Goal: Task Accomplishment & Management: Complete application form

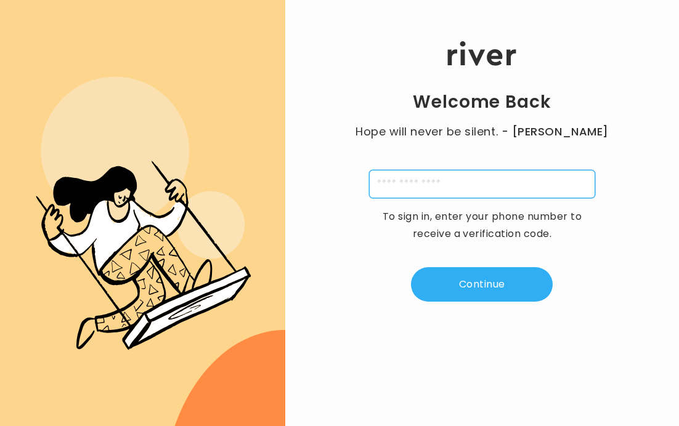
click at [431, 187] on input "tel" at bounding box center [482, 184] width 226 height 28
type input "**********"
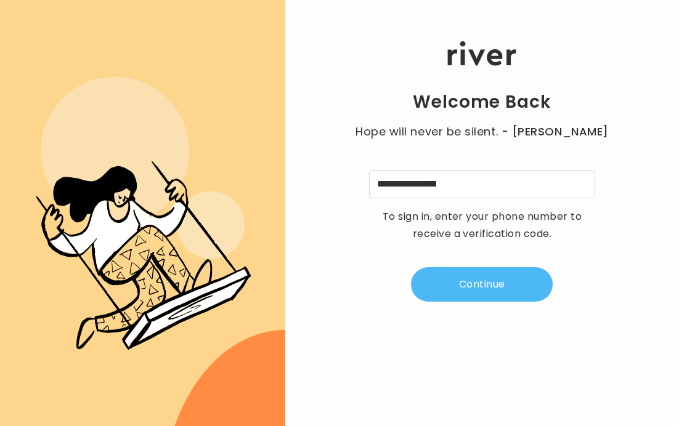
click at [470, 279] on button "Continue" at bounding box center [482, 284] width 142 height 34
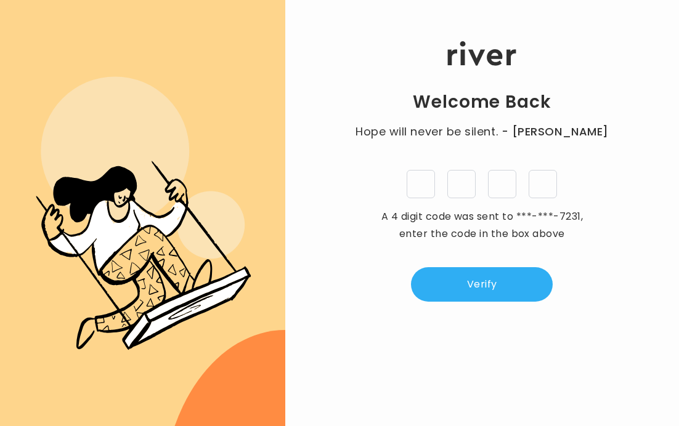
type input "*"
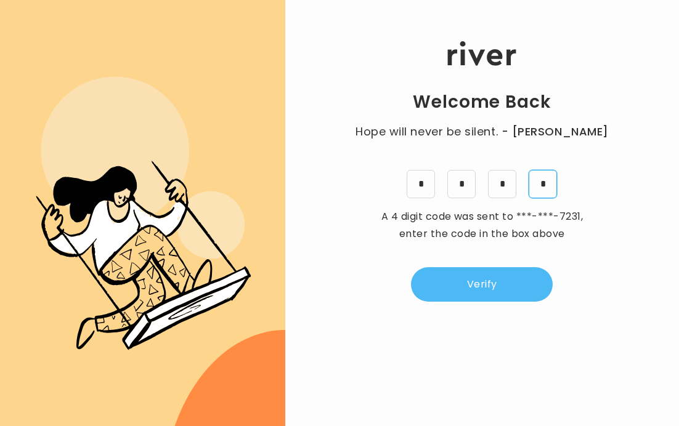
type input "*"
click at [454, 290] on button "Verify" at bounding box center [482, 284] width 142 height 34
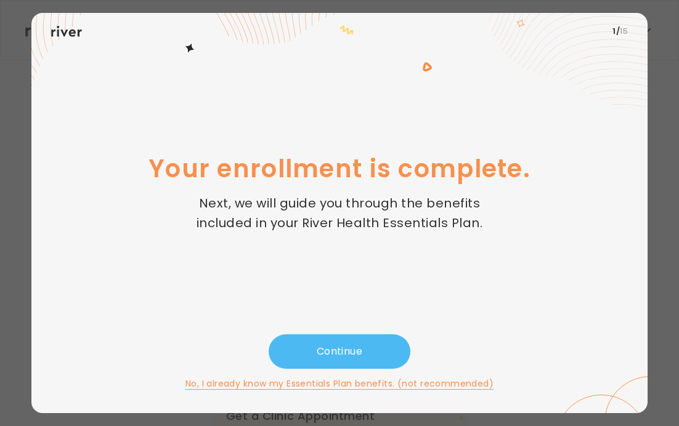
click at [353, 357] on button "Continue" at bounding box center [339, 351] width 142 height 34
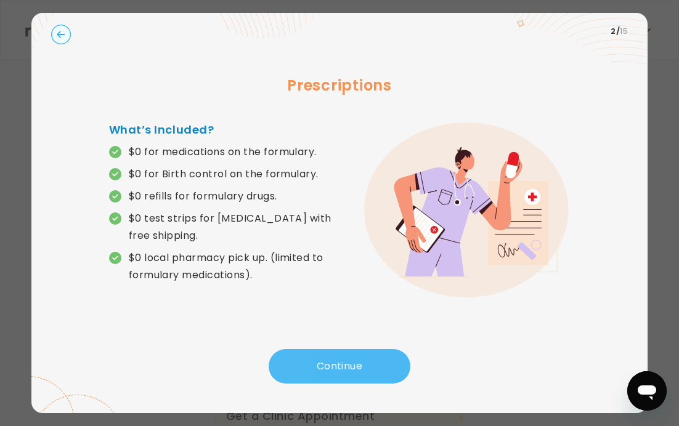
click at [323, 367] on button "Continue" at bounding box center [339, 366] width 142 height 34
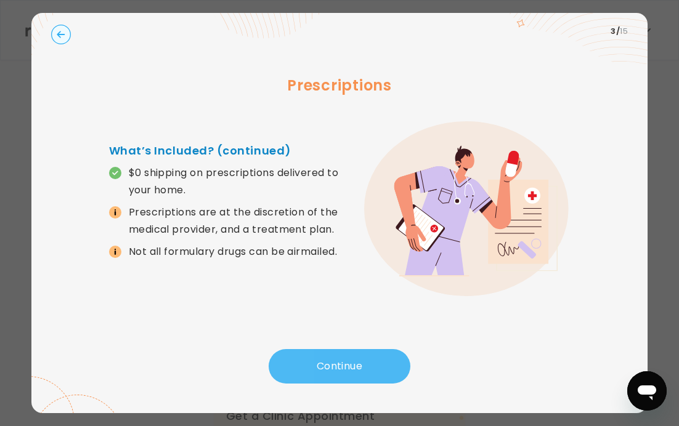
click at [323, 366] on button "Continue" at bounding box center [339, 366] width 142 height 34
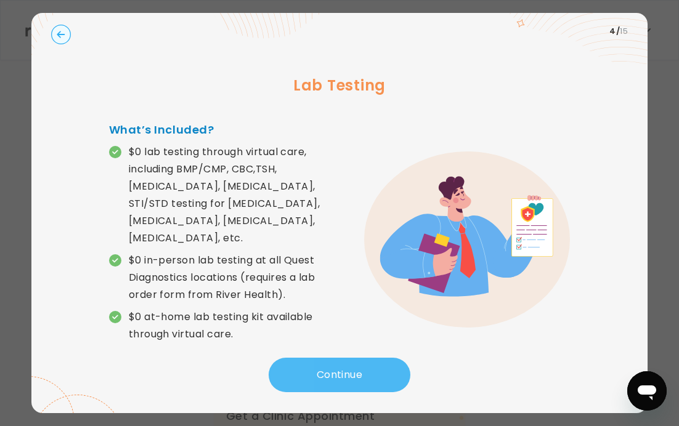
click at [323, 366] on button "Continue" at bounding box center [339, 375] width 142 height 34
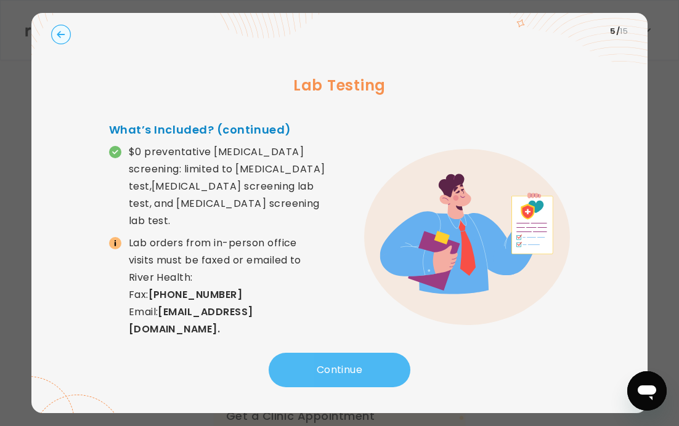
click at [369, 376] on button "Continue" at bounding box center [339, 370] width 142 height 34
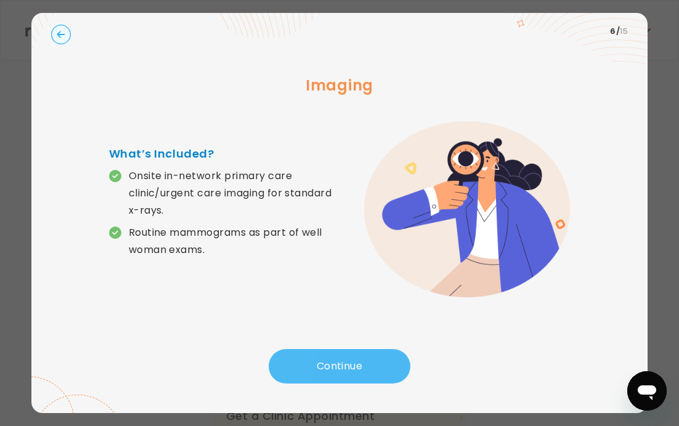
click at [362, 365] on button "Continue" at bounding box center [339, 366] width 142 height 34
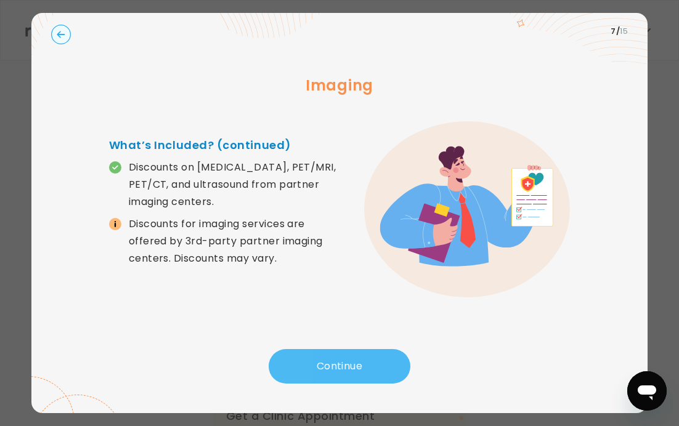
click at [363, 361] on button "Continue" at bounding box center [339, 366] width 142 height 34
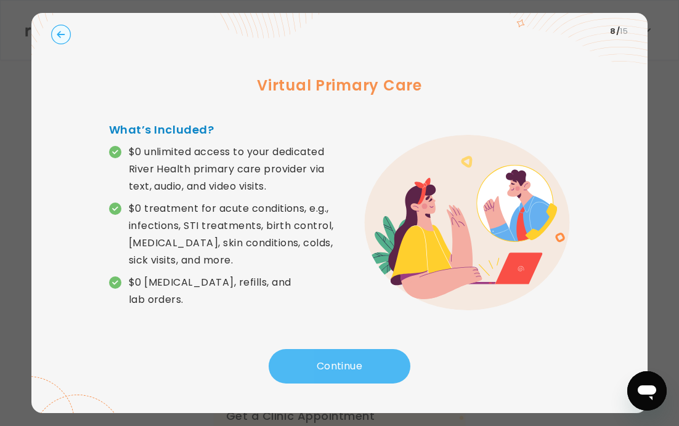
click at [358, 366] on button "Continue" at bounding box center [339, 366] width 142 height 34
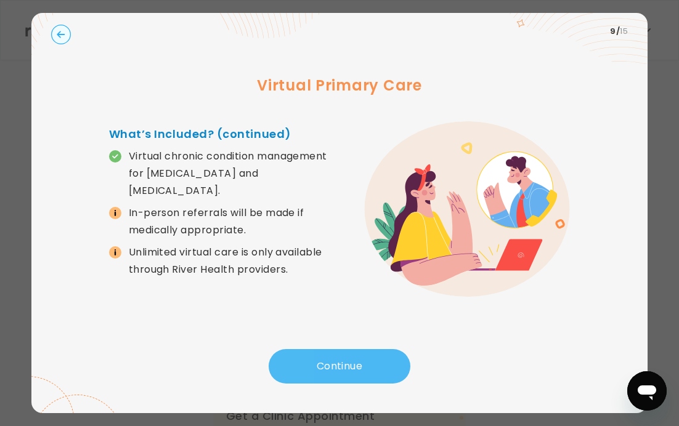
click at [358, 365] on button "Continue" at bounding box center [339, 366] width 142 height 34
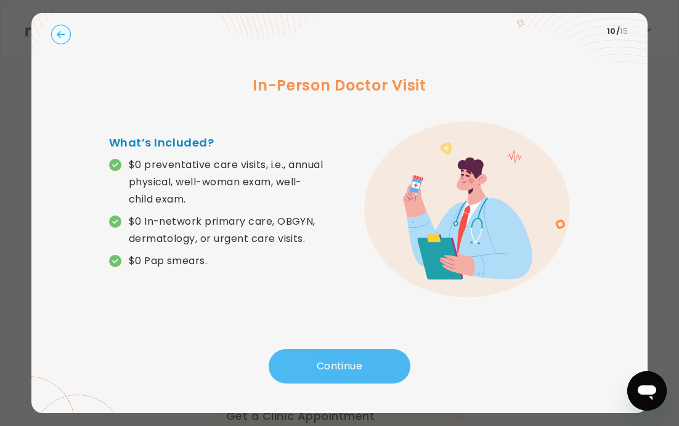
click at [358, 365] on button "Continue" at bounding box center [339, 366] width 142 height 34
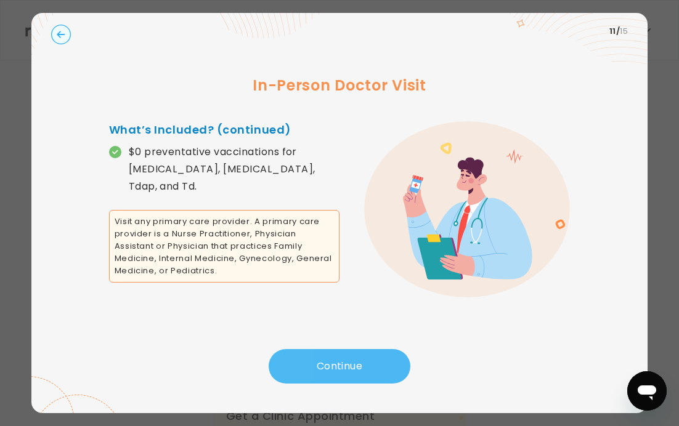
click at [358, 365] on button "Continue" at bounding box center [339, 366] width 142 height 34
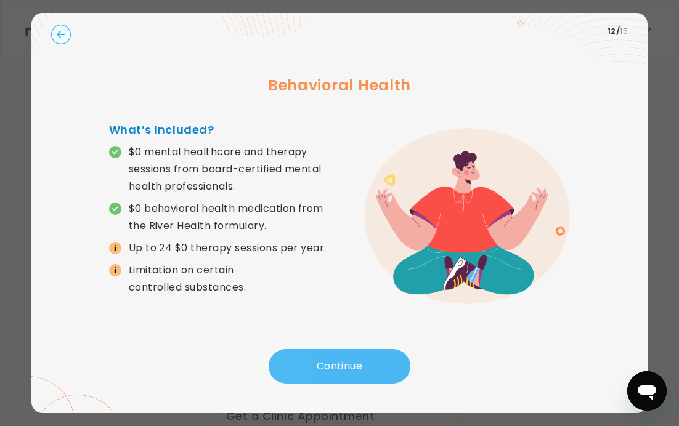
click at [358, 365] on button "Continue" at bounding box center [339, 366] width 142 height 34
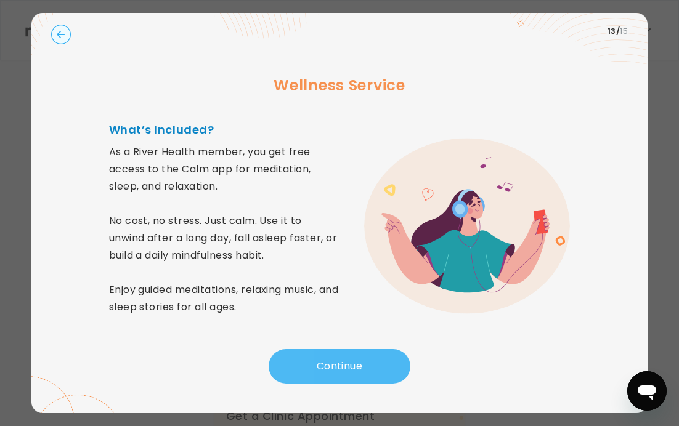
click at [358, 365] on button "Continue" at bounding box center [339, 366] width 142 height 34
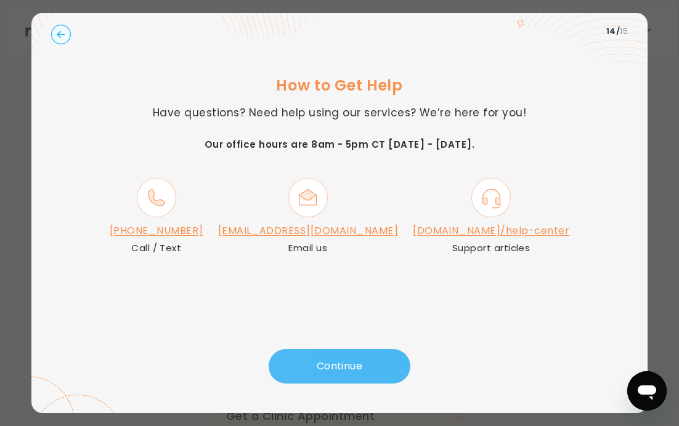
click at [361, 377] on button "Continue" at bounding box center [339, 366] width 142 height 34
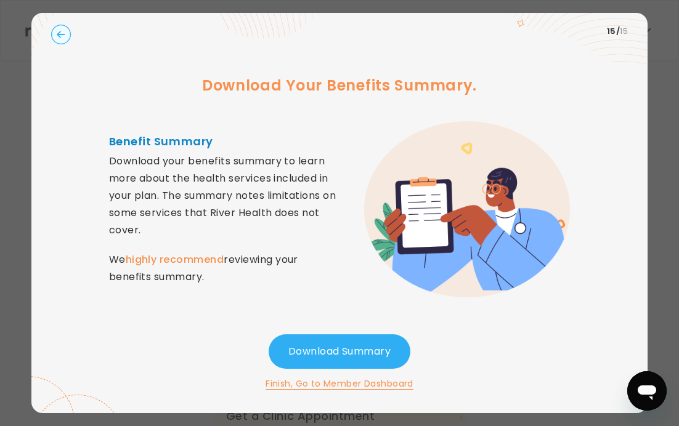
click at [355, 347] on button "Download Summary" at bounding box center [339, 351] width 142 height 34
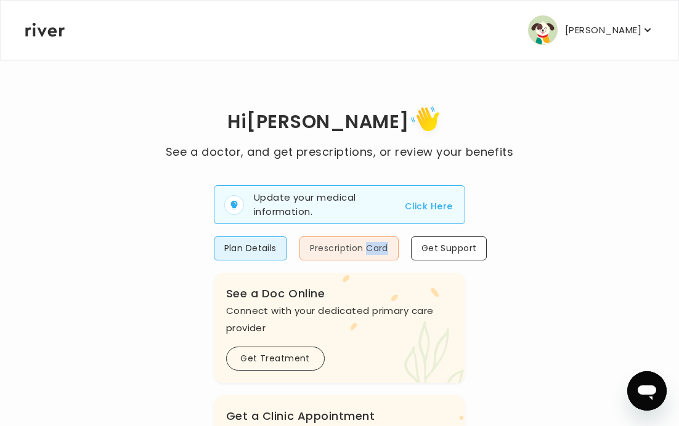
click at [346, 249] on button "Prescription Card" at bounding box center [348, 248] width 99 height 24
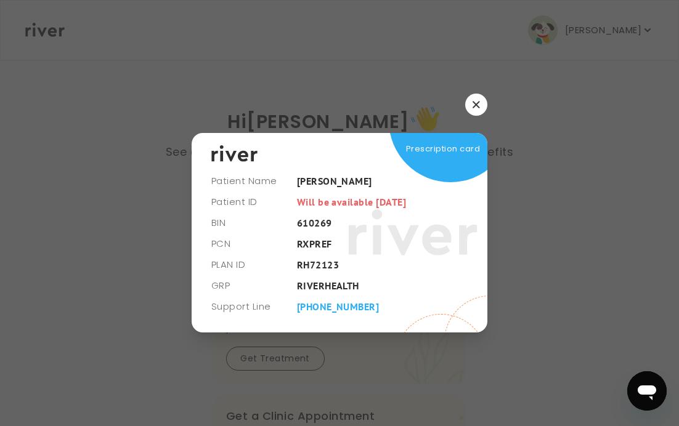
click at [474, 101] on icon "button" at bounding box center [475, 104] width 7 height 7
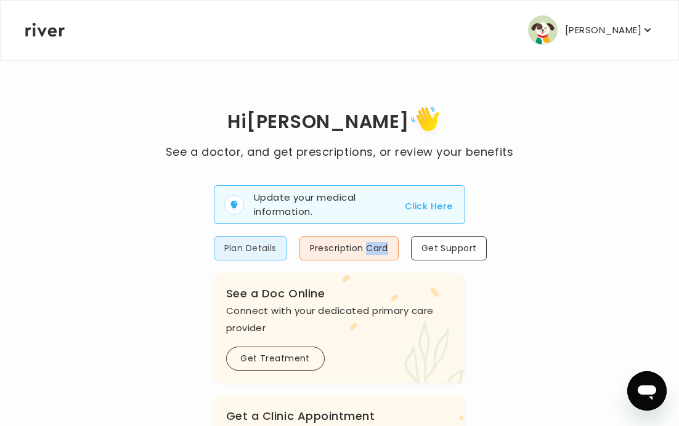
click at [259, 249] on button "Plan Details" at bounding box center [250, 248] width 73 height 24
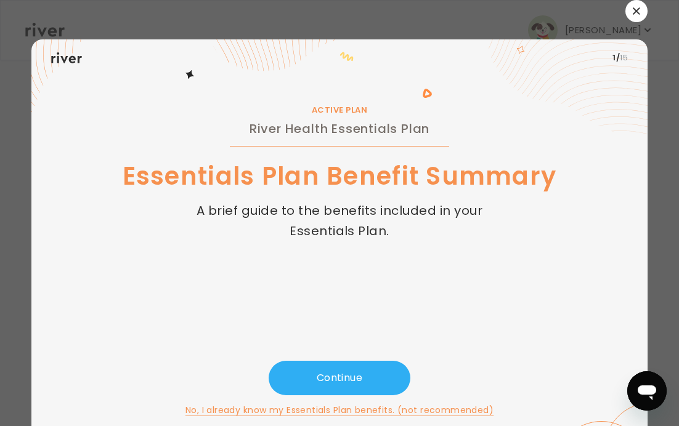
scroll to position [14, 0]
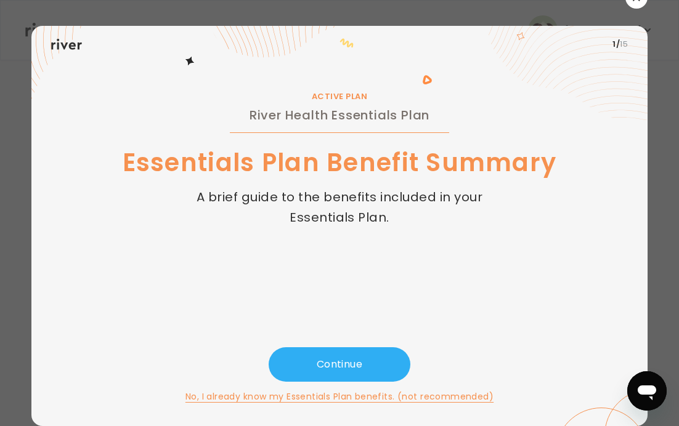
click at [654, 34] on div at bounding box center [339, 213] width 679 height 426
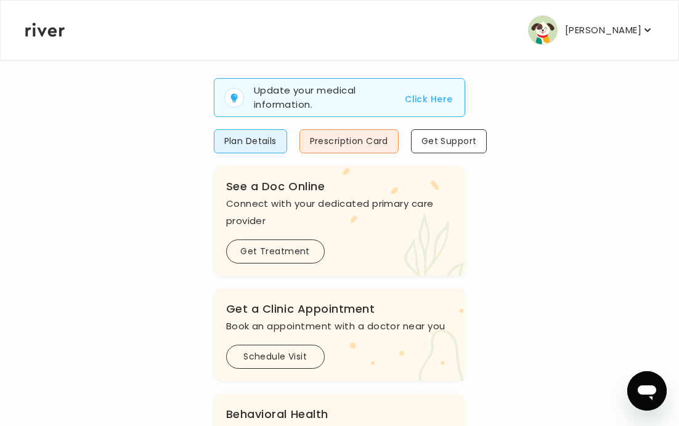
scroll to position [109, 0]
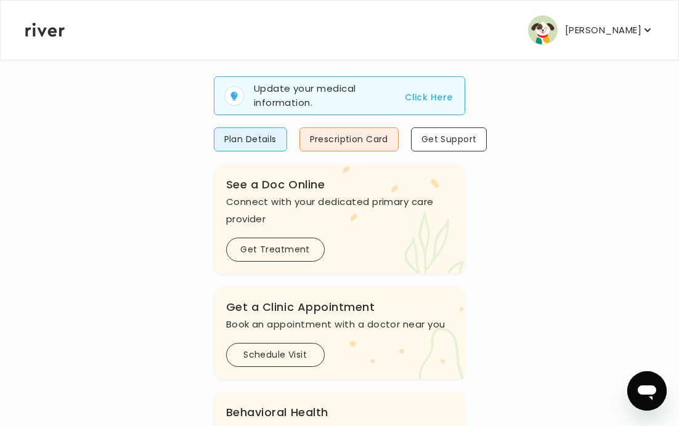
click at [427, 102] on button "Click Here" at bounding box center [428, 97] width 47 height 15
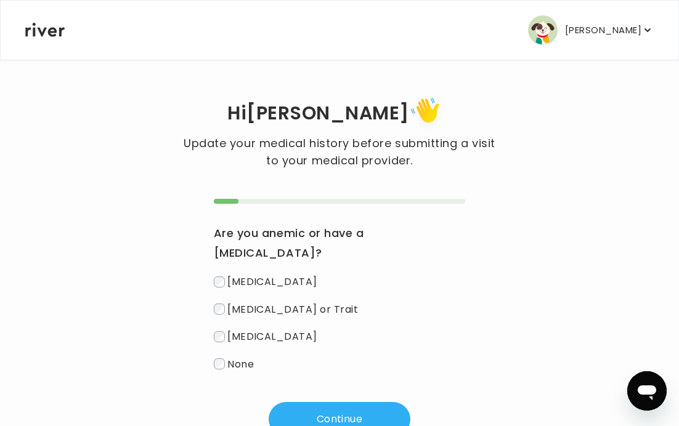
click at [254, 355] on label "None" at bounding box center [340, 364] width 252 height 18
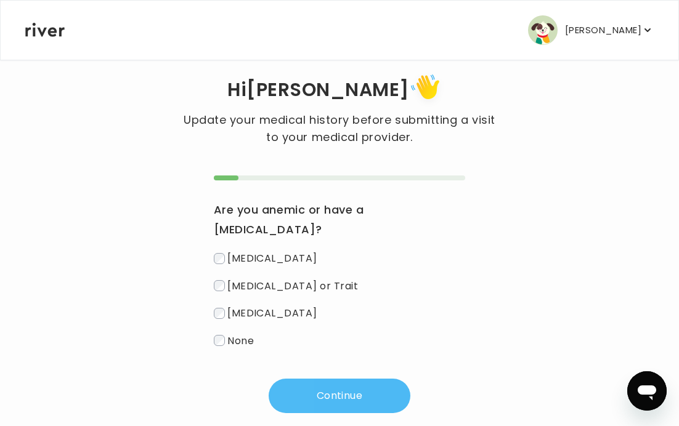
click at [313, 379] on button "Continue" at bounding box center [339, 396] width 142 height 34
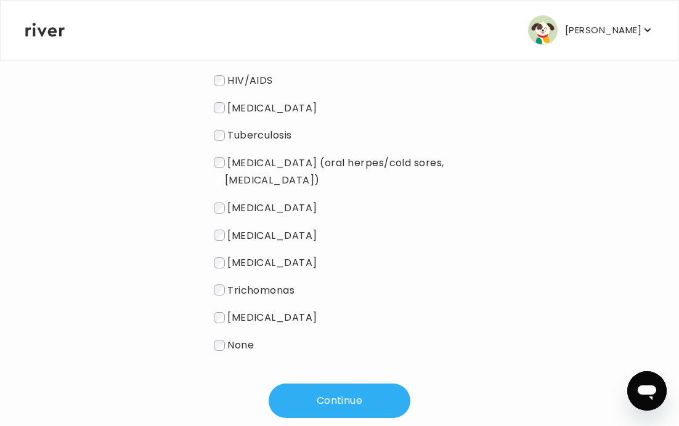
scroll to position [230, 0]
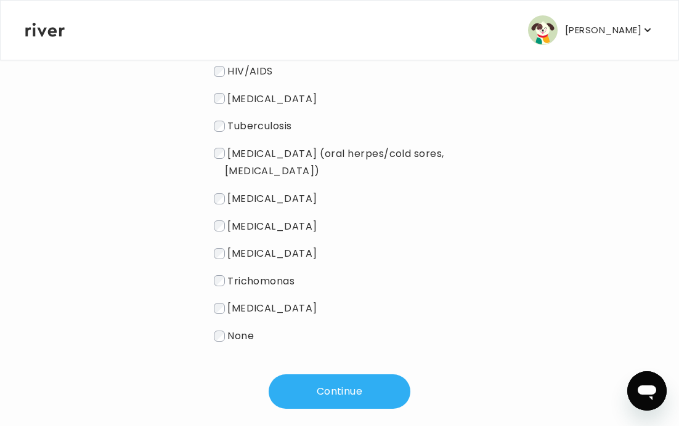
click at [242, 343] on span "None" at bounding box center [240, 336] width 26 height 14
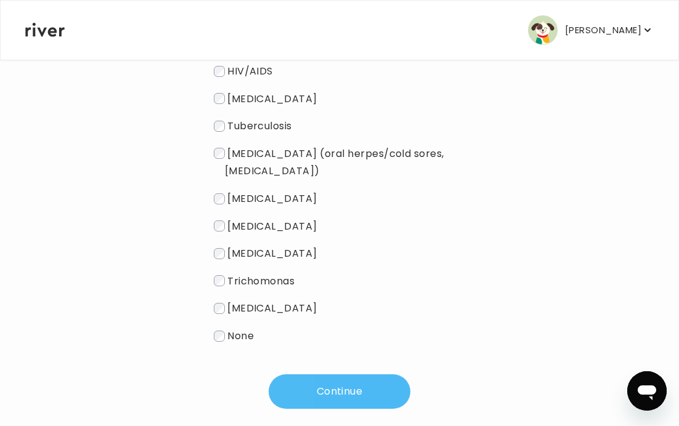
click at [318, 392] on button "Continue" at bounding box center [339, 391] width 142 height 34
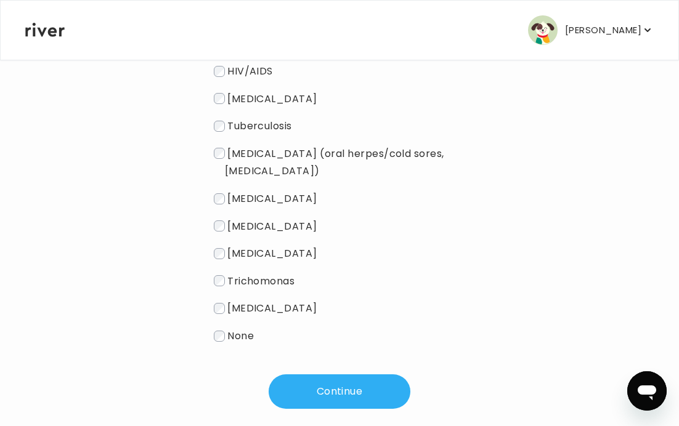
scroll to position [158, 0]
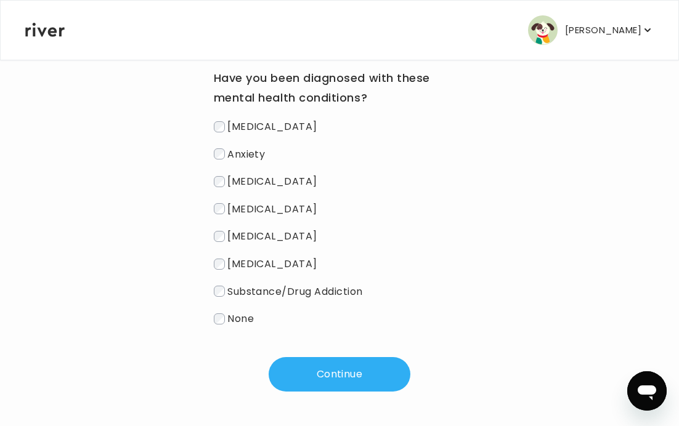
click at [265, 129] on span "[MEDICAL_DATA]" at bounding box center [272, 126] width 90 height 14
click at [257, 152] on span "Anxiety" at bounding box center [246, 154] width 38 height 14
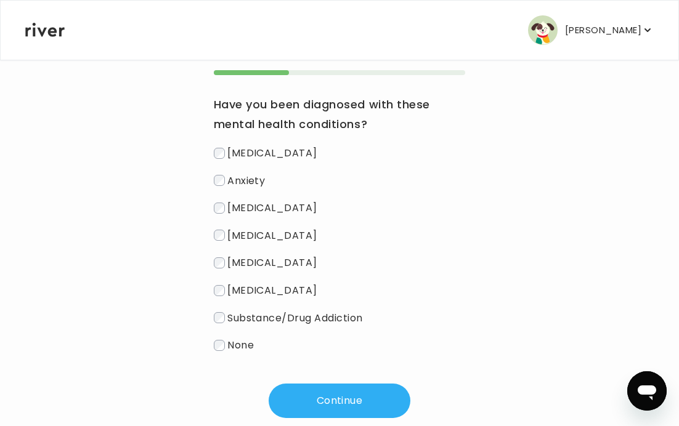
scroll to position [129, 0]
click at [249, 268] on span "[MEDICAL_DATA]" at bounding box center [272, 263] width 90 height 14
click at [243, 291] on span "[MEDICAL_DATA]" at bounding box center [272, 290] width 90 height 14
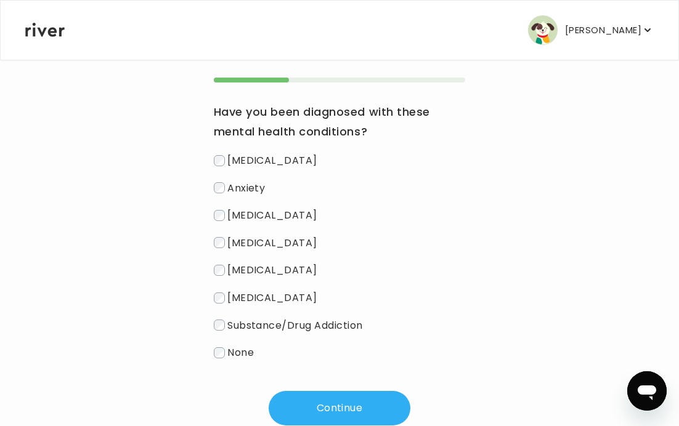
scroll to position [125, 0]
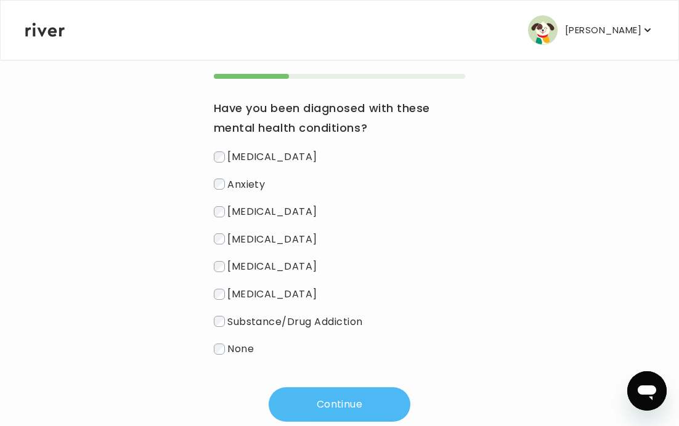
click at [310, 399] on button "Continue" at bounding box center [339, 404] width 142 height 34
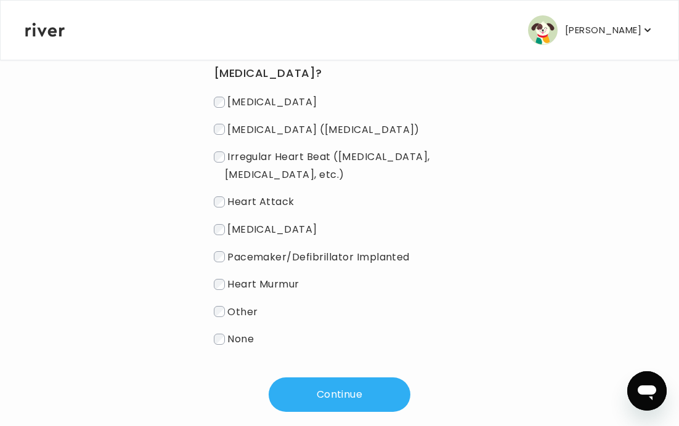
scroll to position [180, 0]
click at [251, 337] on span "None" at bounding box center [240, 338] width 26 height 14
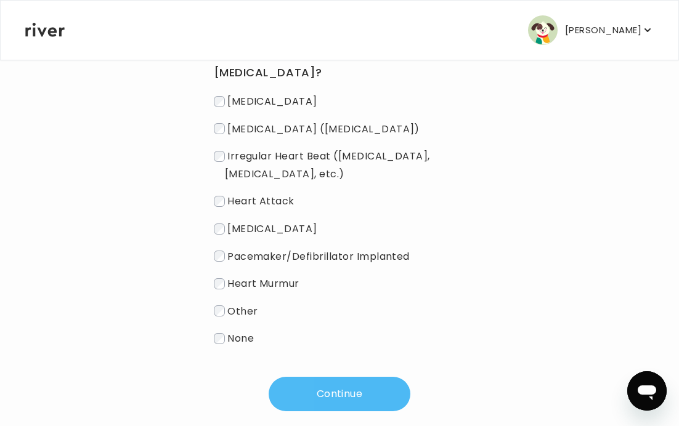
click at [317, 397] on button "Continue" at bounding box center [339, 394] width 142 height 34
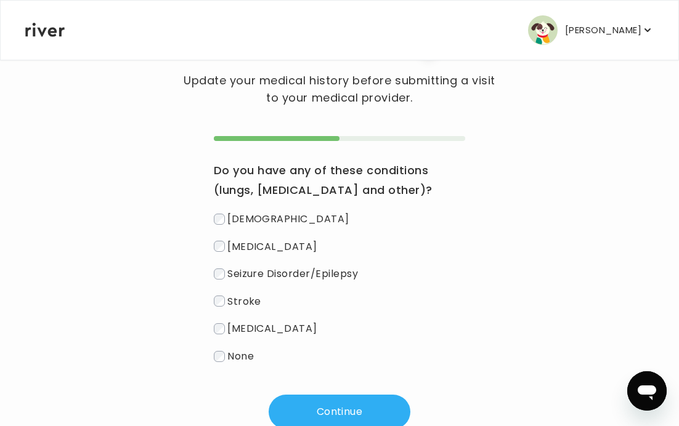
scroll to position [59, 0]
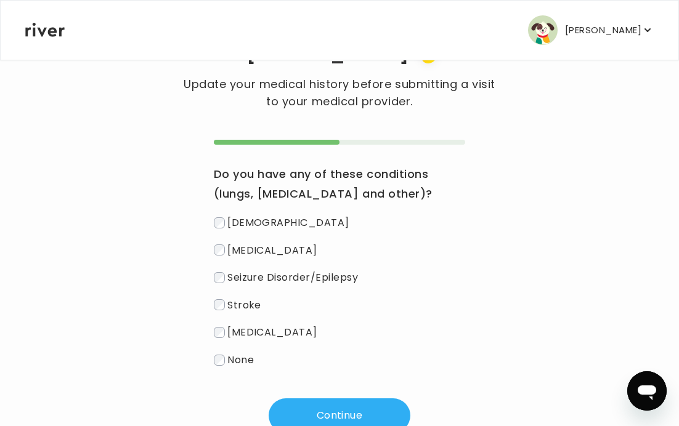
click at [246, 363] on span "None" at bounding box center [240, 360] width 26 height 14
click at [307, 405] on button "Continue" at bounding box center [339, 415] width 142 height 34
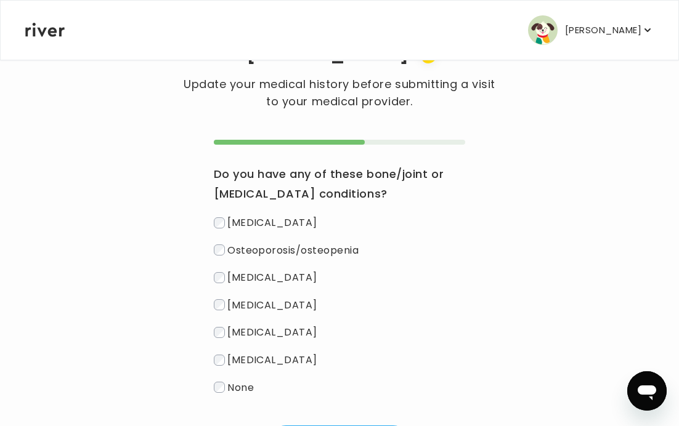
scroll to position [81, 0]
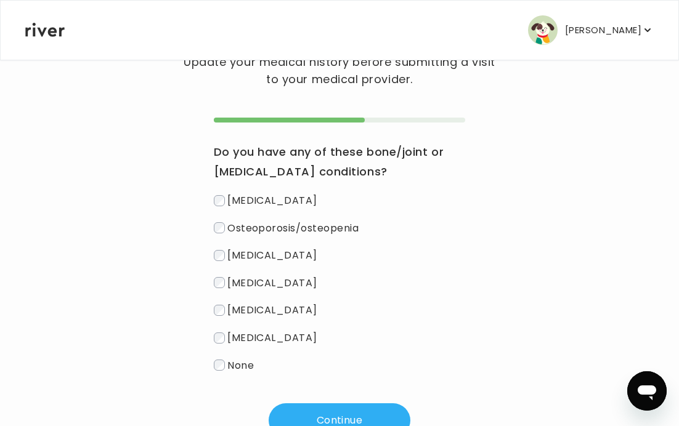
click at [252, 368] on span "None" at bounding box center [240, 365] width 26 height 14
click at [307, 411] on button "Continue" at bounding box center [339, 420] width 142 height 34
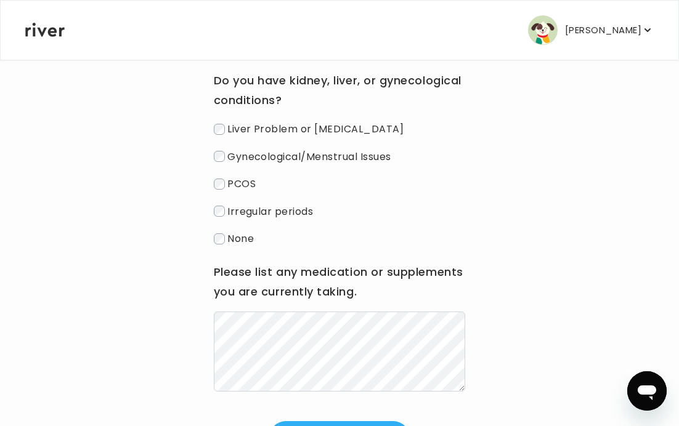
scroll to position [153, 0]
click at [283, 214] on span "Irregular periods" at bounding box center [270, 210] width 86 height 14
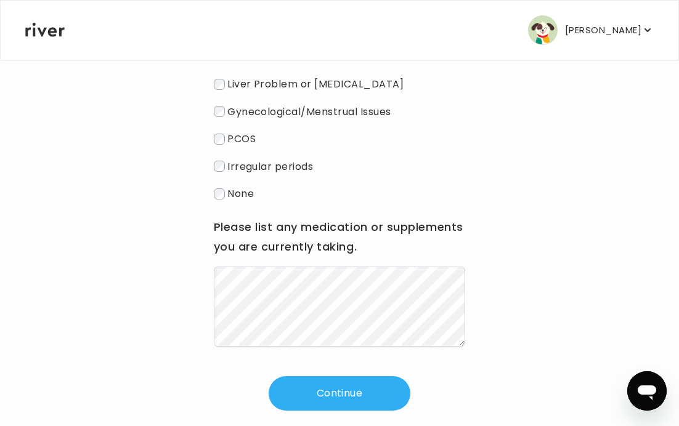
scroll to position [198, 0]
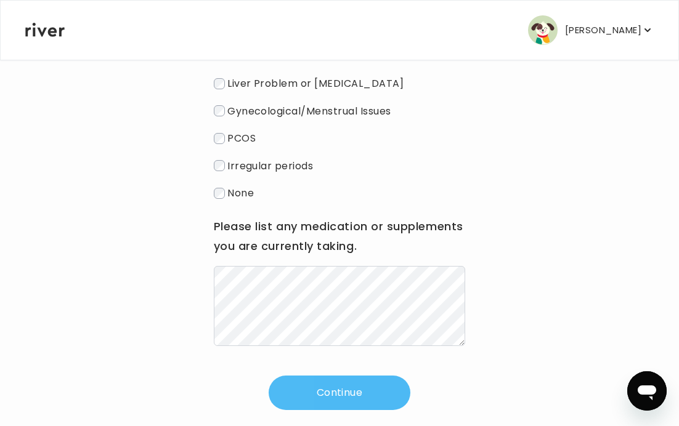
click at [347, 391] on button "Continue" at bounding box center [339, 393] width 142 height 34
click at [347, 400] on button "Continue" at bounding box center [339, 393] width 142 height 34
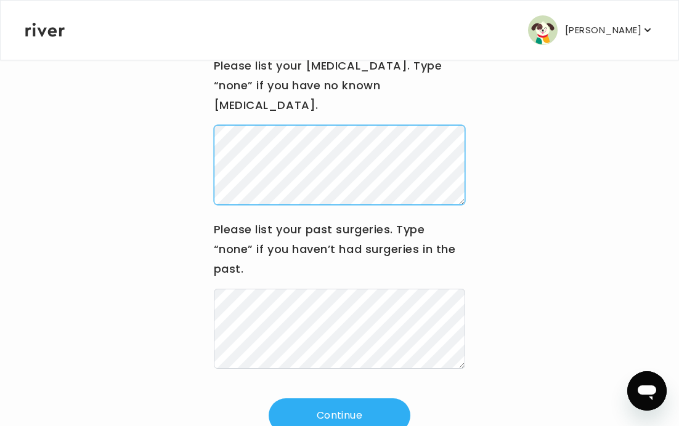
scroll to position [171, 0]
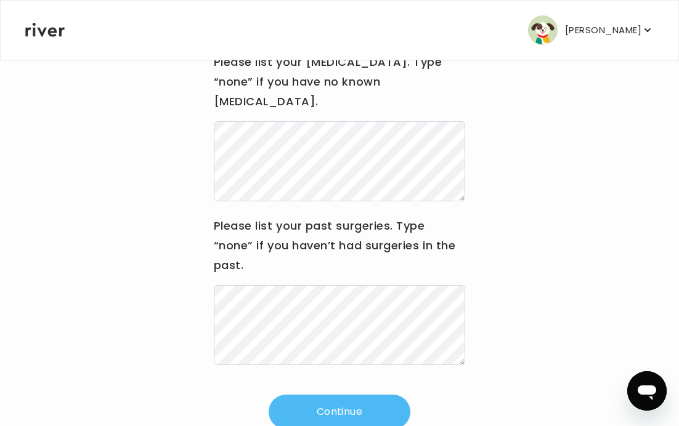
click at [352, 395] on button "Continue" at bounding box center [339, 412] width 142 height 34
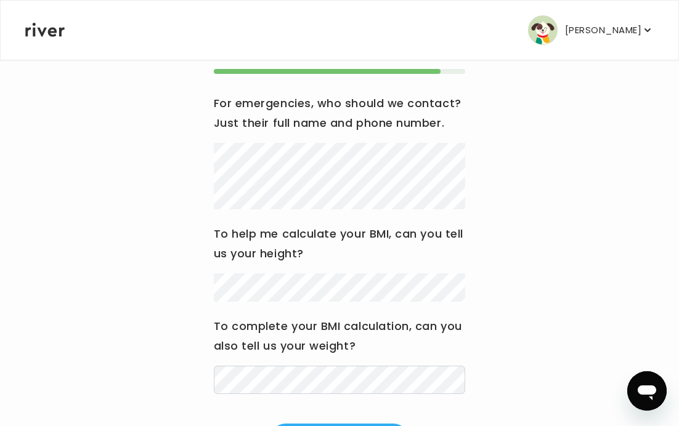
scroll to position [131, 0]
click at [193, 156] on div "Hi [PERSON_NAME] Update your medical history before submitting a visit to your …" at bounding box center [339, 210] width 629 height 494
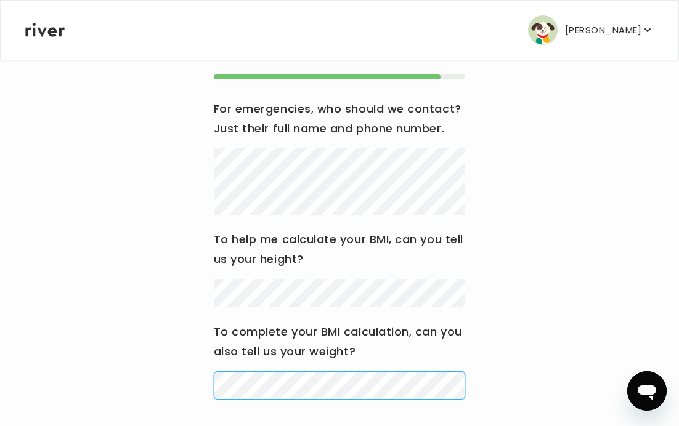
scroll to position [196, 0]
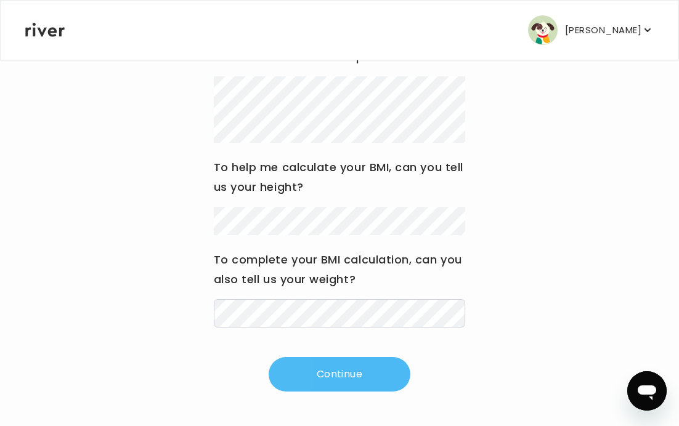
click at [339, 385] on button "Continue" at bounding box center [339, 374] width 142 height 34
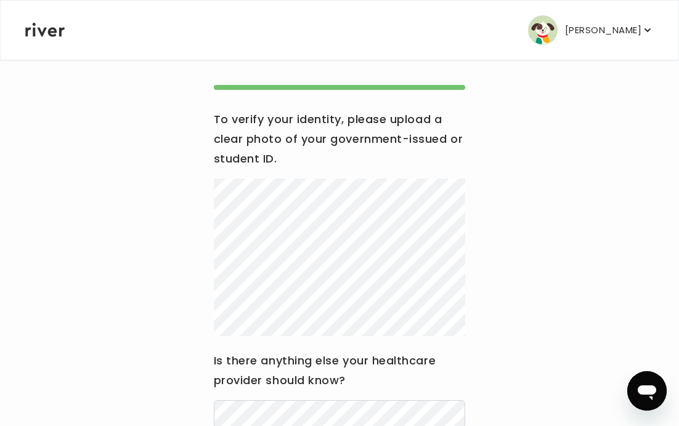
scroll to position [215, 0]
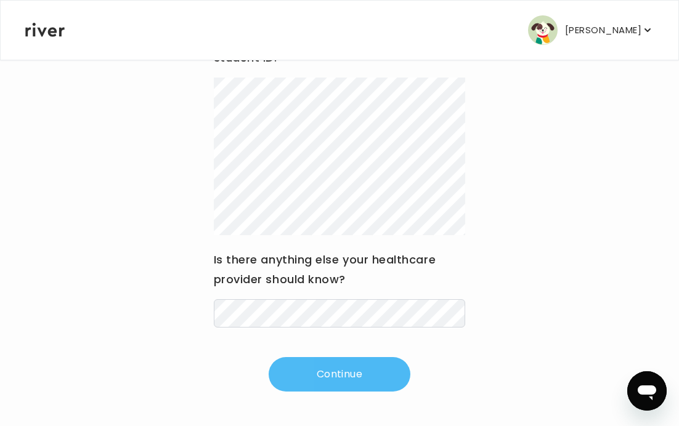
click at [338, 367] on button "Continue" at bounding box center [339, 374] width 142 height 34
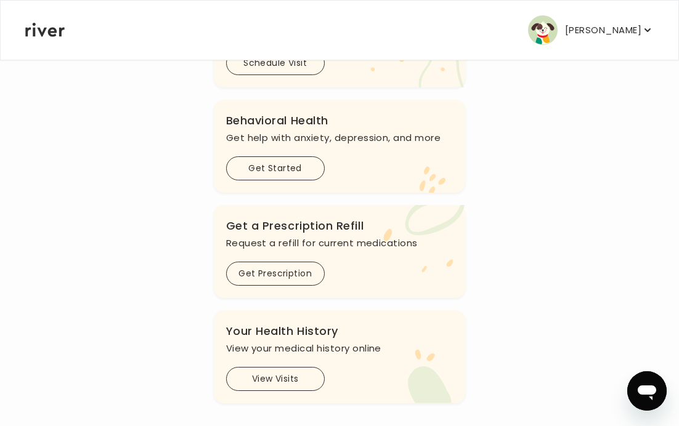
scroll to position [356, 0]
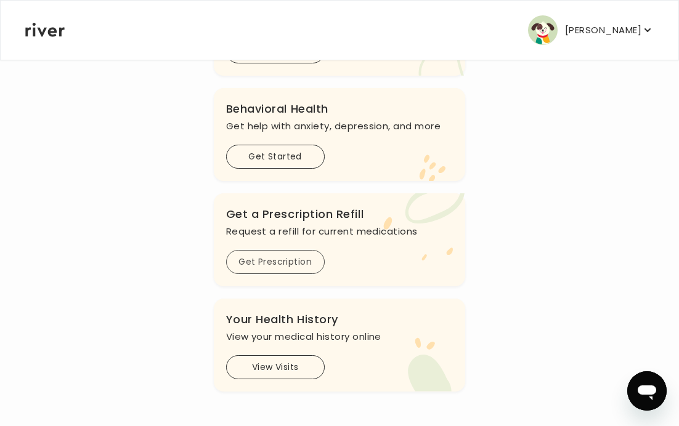
click at [296, 265] on button "Get Prescription" at bounding box center [275, 262] width 99 height 24
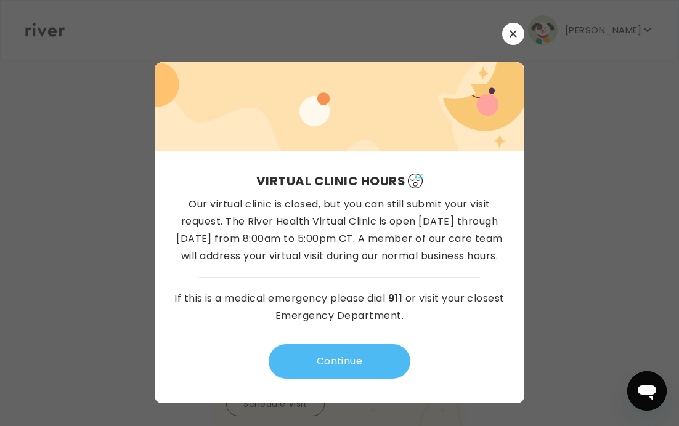
click at [350, 360] on button "Continue" at bounding box center [339, 361] width 142 height 34
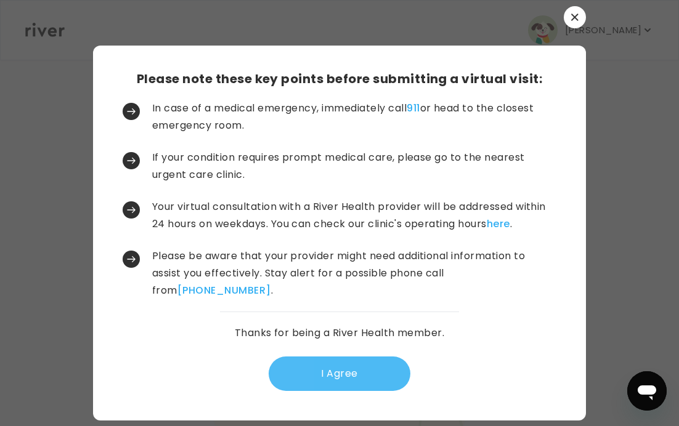
click at [348, 371] on button "I Agree" at bounding box center [339, 374] width 142 height 34
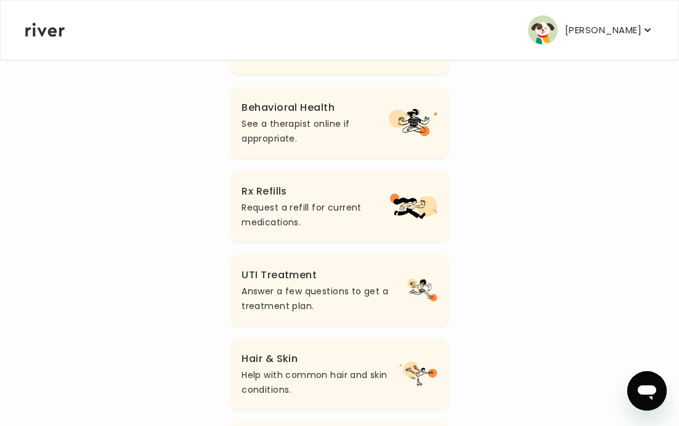
scroll to position [302, 0]
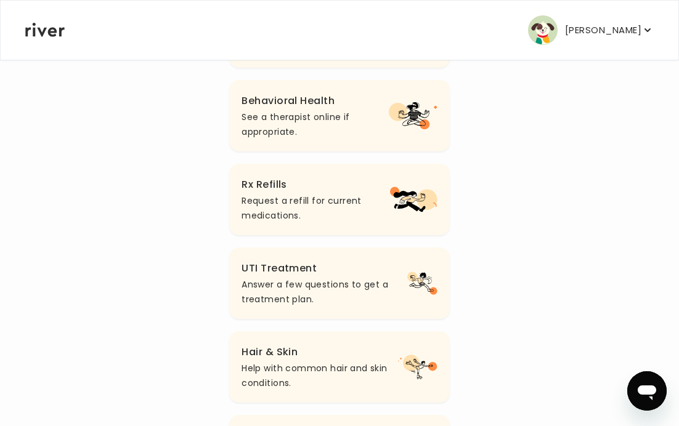
click at [360, 193] on p "Request a refill for current medications." at bounding box center [315, 208] width 148 height 30
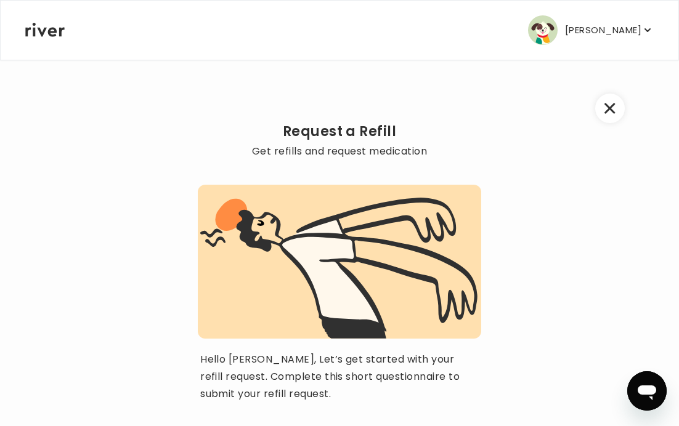
scroll to position [112, 0]
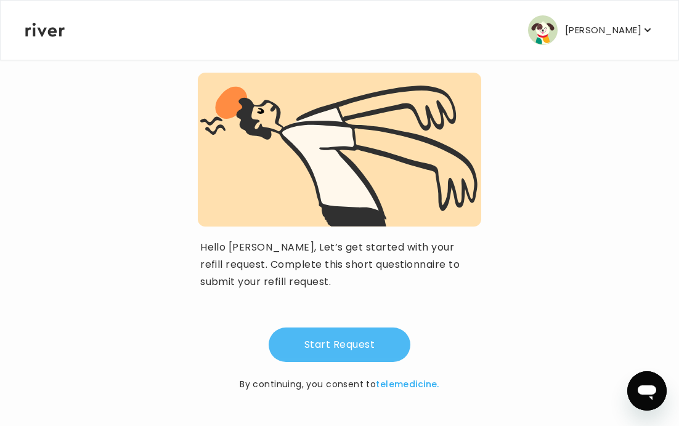
click at [360, 348] on button "Start Request" at bounding box center [339, 345] width 142 height 34
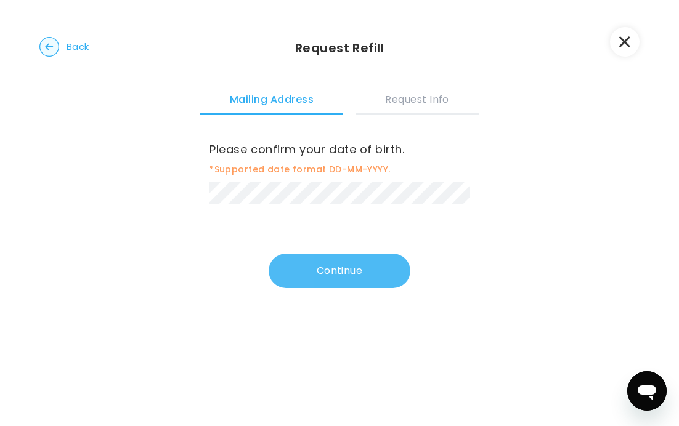
click at [311, 264] on button "Continue" at bounding box center [339, 271] width 142 height 34
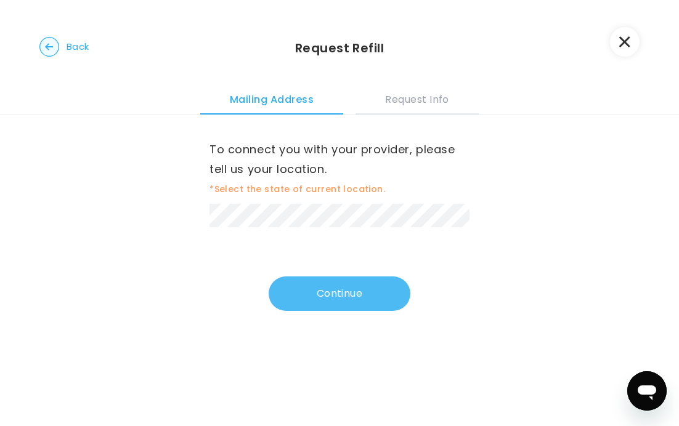
click at [330, 293] on button "Continue" at bounding box center [339, 293] width 142 height 34
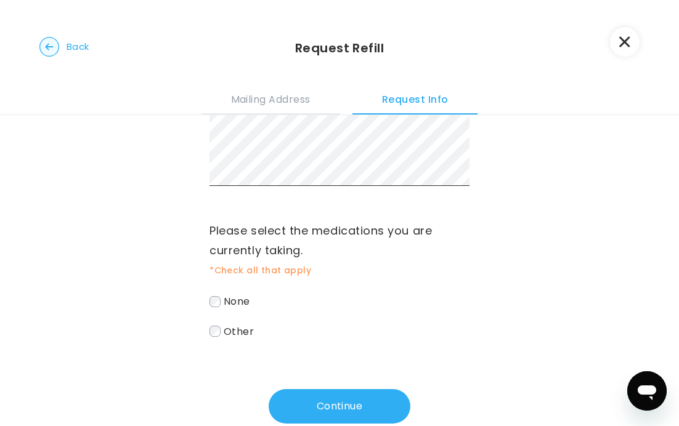
scroll to position [73, 0]
click at [246, 323] on span "Other" at bounding box center [239, 330] width 30 height 14
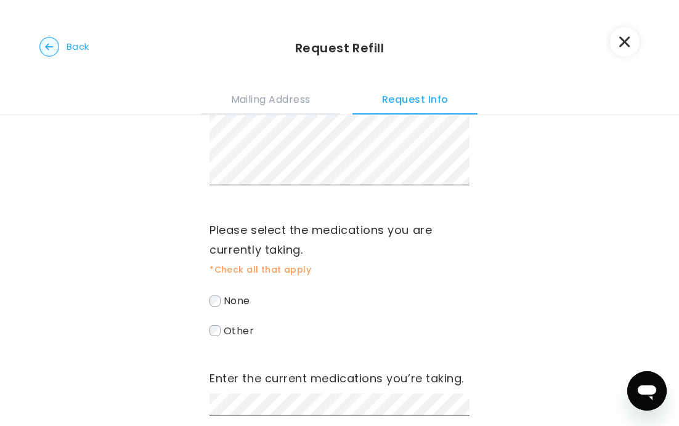
click at [246, 320] on div "Please review and update your [MEDICAL_DATA]. Please select the medications you…" at bounding box center [339, 229] width 260 height 374
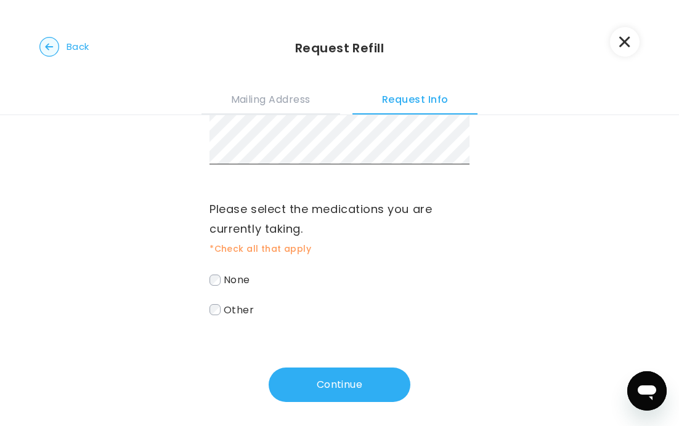
scroll to position [81, 0]
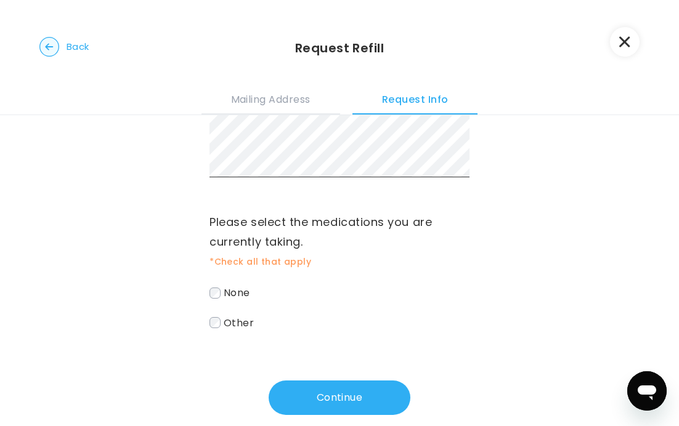
click at [221, 314] on label "Other" at bounding box center [339, 323] width 260 height 18
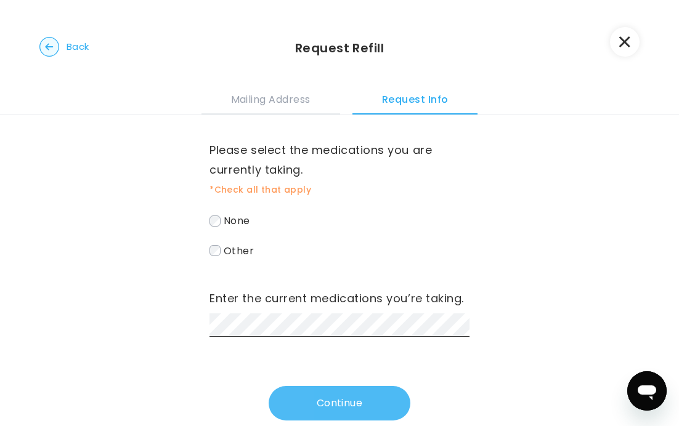
click at [317, 390] on button "Continue" at bounding box center [339, 403] width 142 height 34
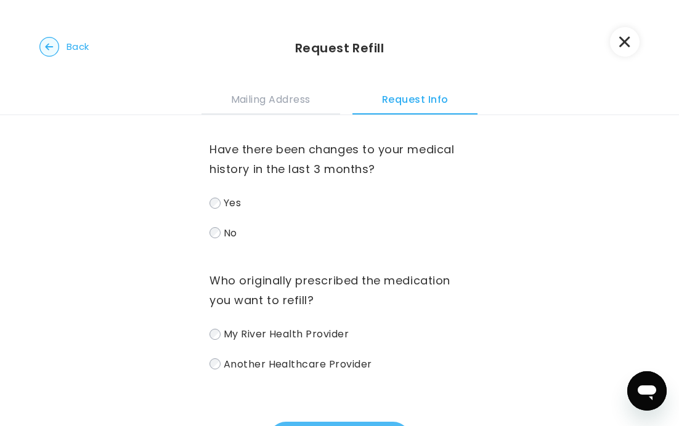
scroll to position [0, 0]
click at [265, 369] on span "Another Healthcare Provider" at bounding box center [298, 364] width 148 height 14
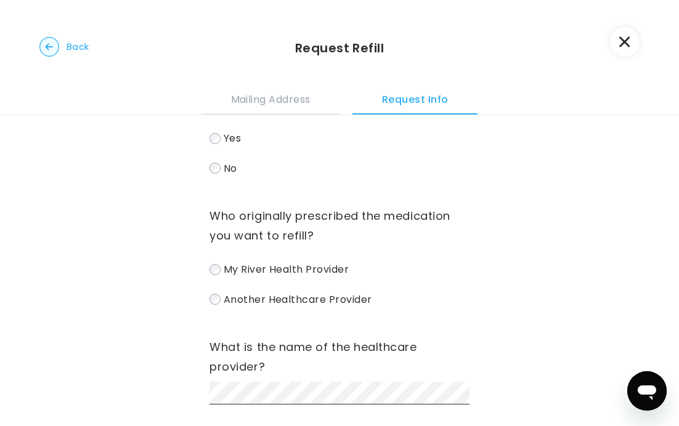
scroll to position [31, 0]
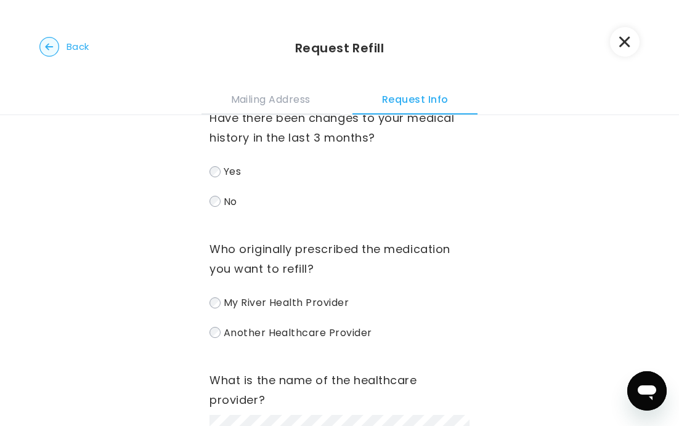
click at [42, 55] on icon "button" at bounding box center [49, 47] width 20 height 20
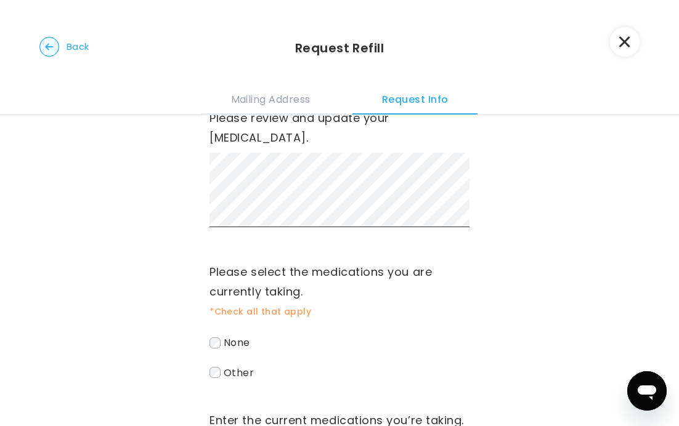
click at [43, 54] on circle "button" at bounding box center [49, 47] width 19 height 19
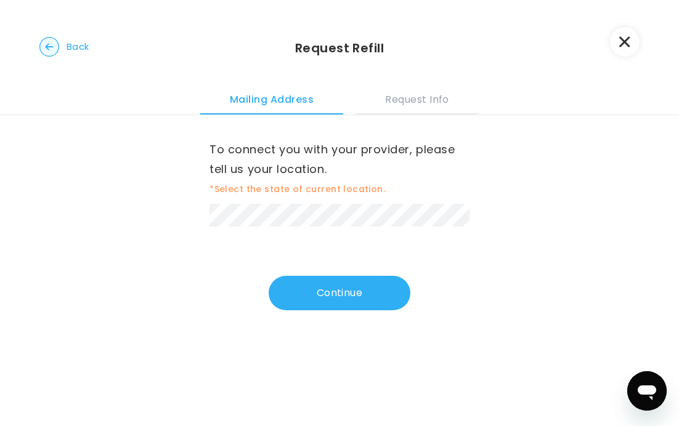
click at [43, 54] on circle "button" at bounding box center [49, 47] width 19 height 19
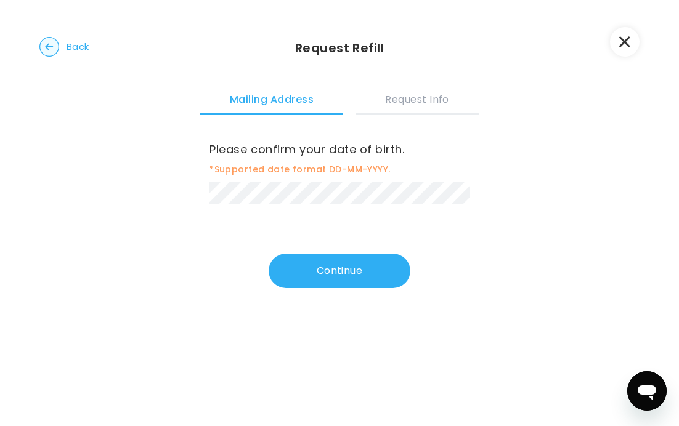
click at [43, 54] on circle "button" at bounding box center [49, 47] width 19 height 19
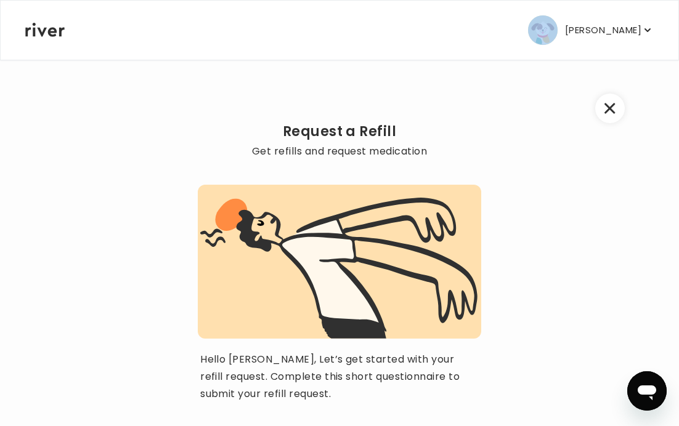
click at [43, 54] on div "[PERSON_NAME] Profile Add Family Activate Card Reimbursement Terms of Service P…" at bounding box center [339, 30] width 628 height 59
click at [613, 110] on icon "button" at bounding box center [609, 108] width 11 height 11
click at [607, 113] on icon "button" at bounding box center [609, 108] width 11 height 11
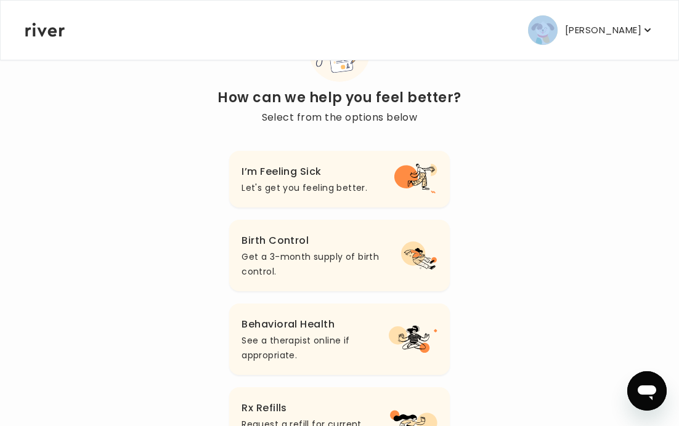
scroll to position [87, 0]
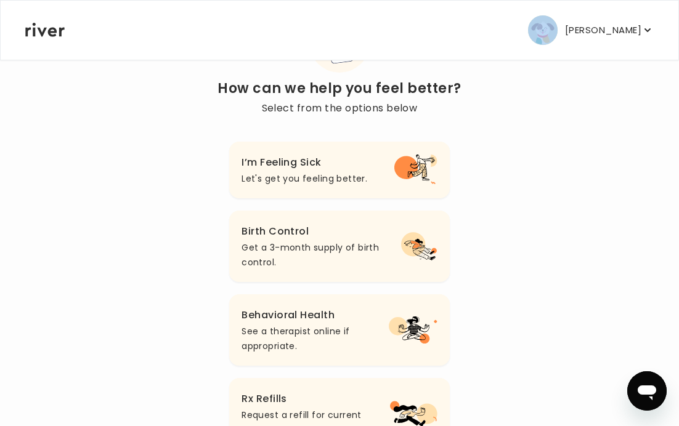
click at [265, 251] on p "Get a 3-month supply of birth control." at bounding box center [320, 255] width 159 height 30
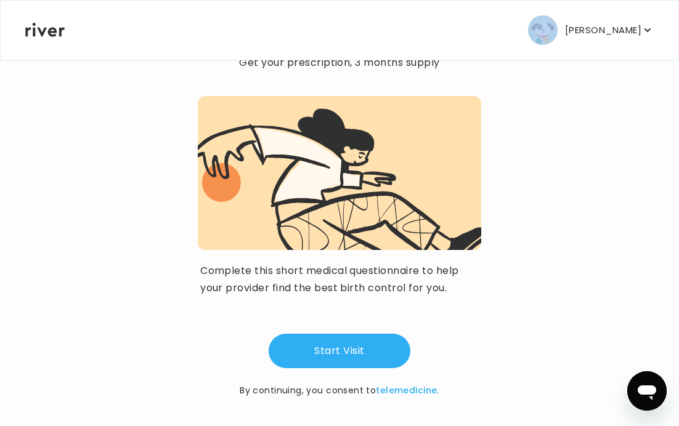
scroll to position [95, 0]
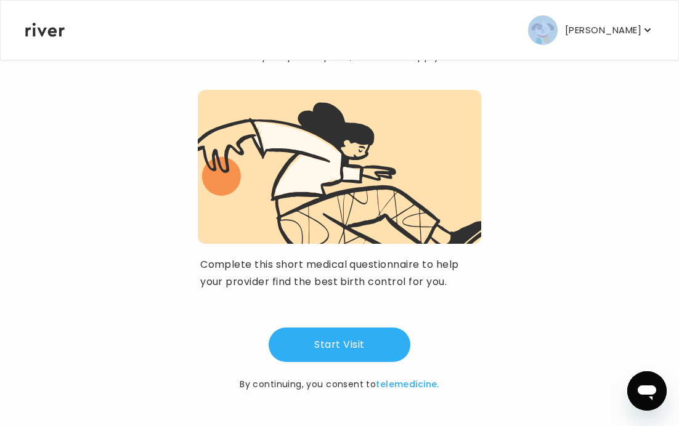
drag, startPoint x: 350, startPoint y: 343, endPoint x: 172, endPoint y: 264, distance: 194.3
click at [172, 264] on div "Birth Control Visit Get your prescription, 3 months supply Complete this short …" at bounding box center [339, 195] width 629 height 462
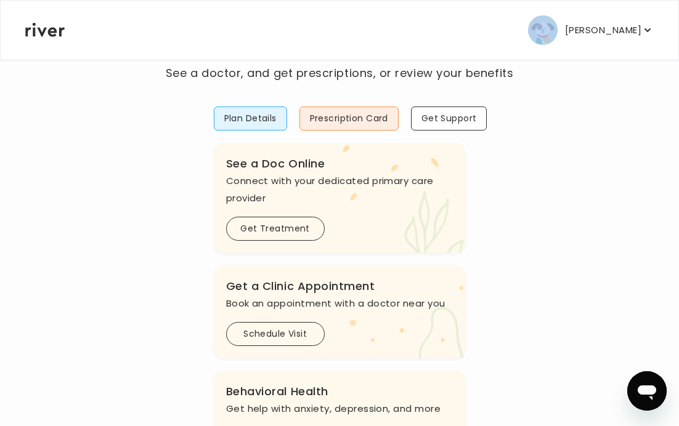
scroll to position [70, 0]
click at [264, 122] on button "Plan Details" at bounding box center [250, 119] width 73 height 24
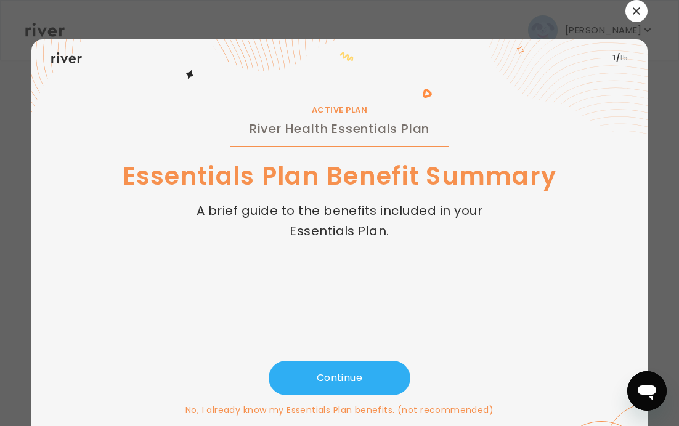
scroll to position [14, 0]
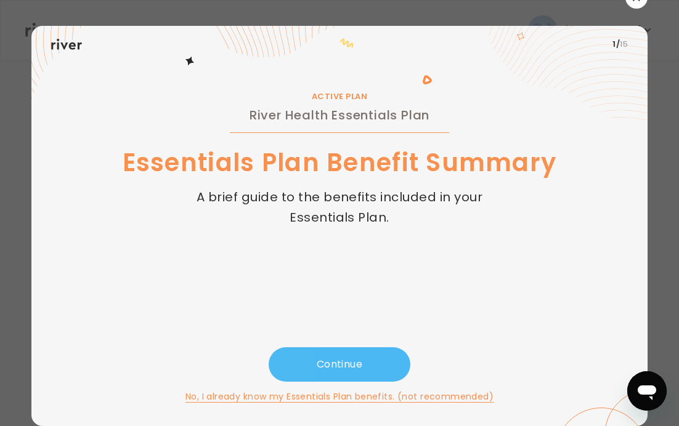
click at [371, 376] on button "Continue" at bounding box center [339, 364] width 142 height 34
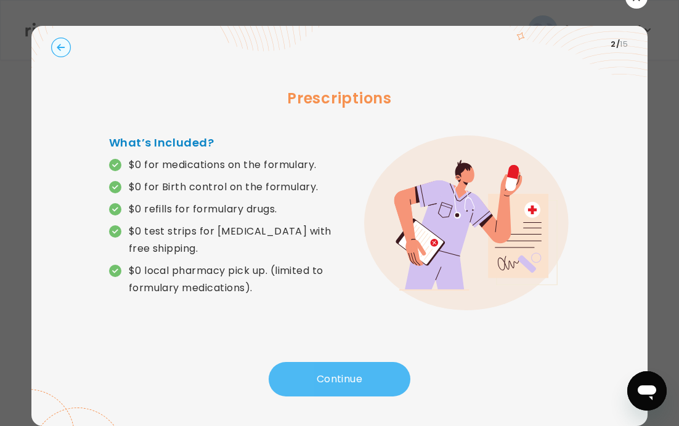
click at [367, 378] on button "Continue" at bounding box center [339, 379] width 142 height 34
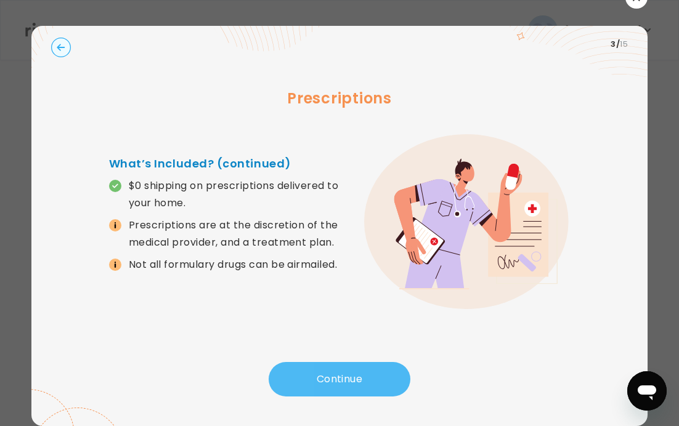
click at [367, 378] on button "Continue" at bounding box center [339, 379] width 142 height 34
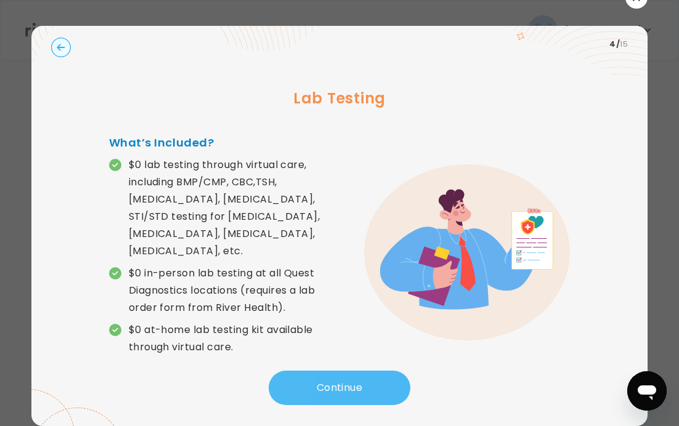
click at [367, 378] on button "Continue" at bounding box center [339, 388] width 142 height 34
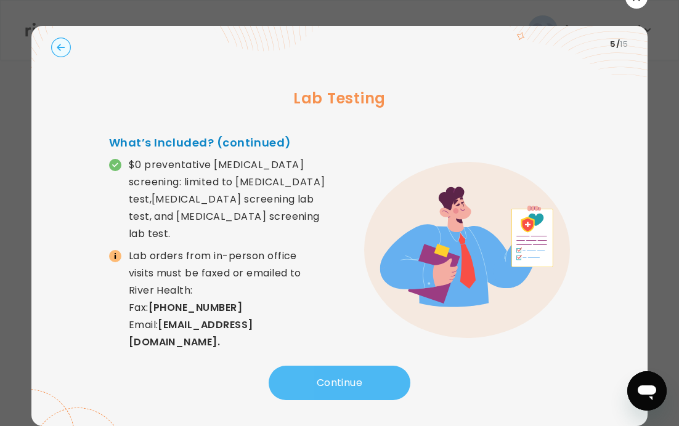
click at [368, 377] on button "Continue" at bounding box center [339, 383] width 142 height 34
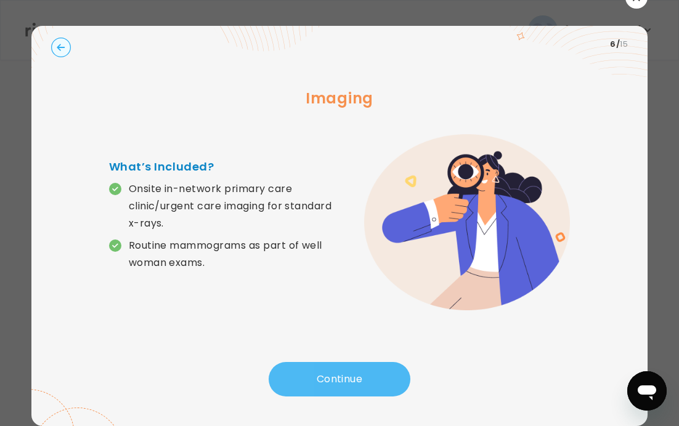
click at [369, 372] on button "Continue" at bounding box center [339, 379] width 142 height 34
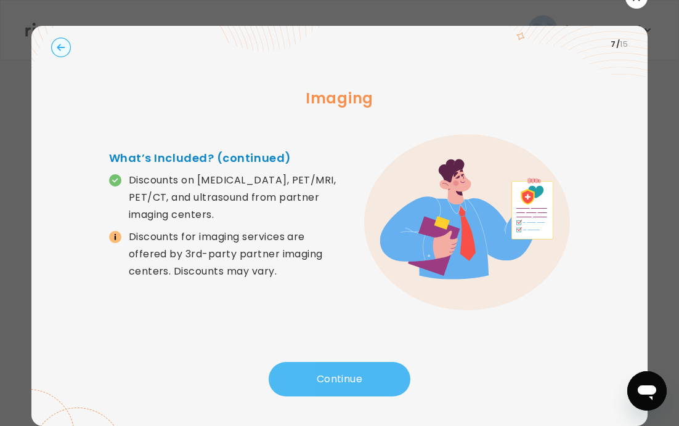
click at [340, 382] on button "Continue" at bounding box center [339, 379] width 142 height 34
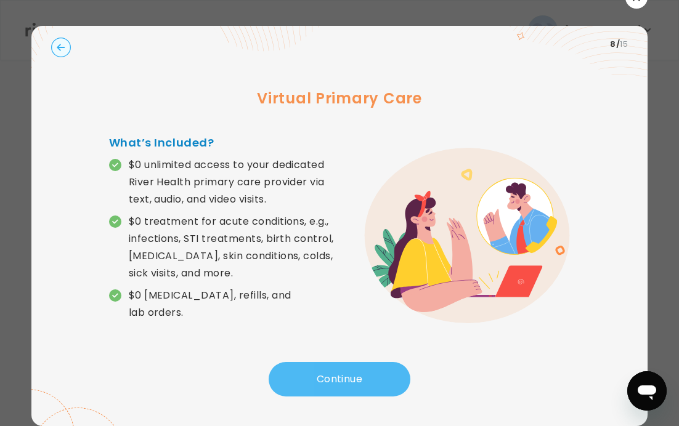
click at [336, 380] on button "Continue" at bounding box center [339, 379] width 142 height 34
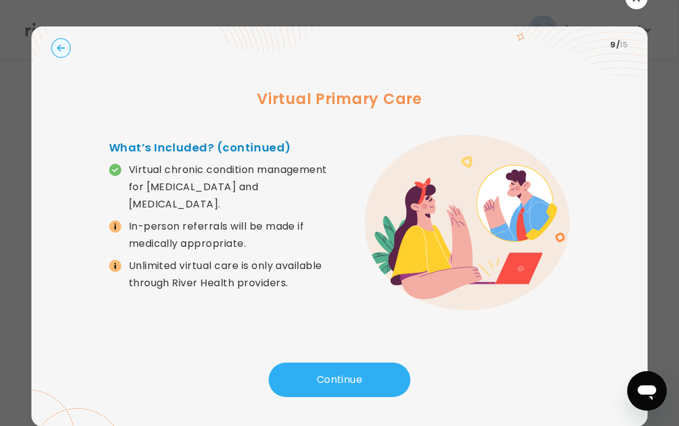
scroll to position [10, 0]
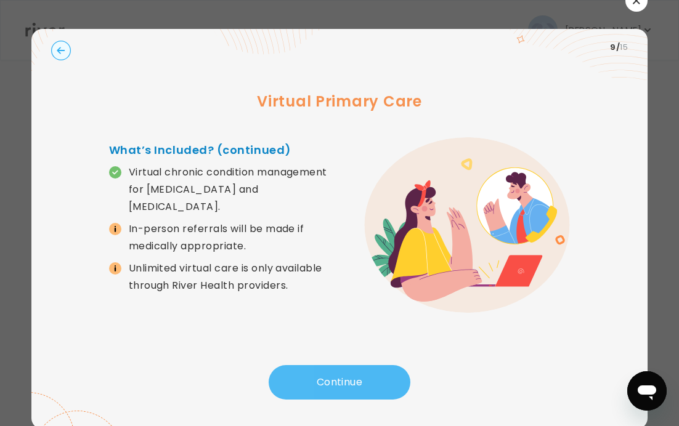
click at [379, 376] on button "Continue" at bounding box center [339, 382] width 142 height 34
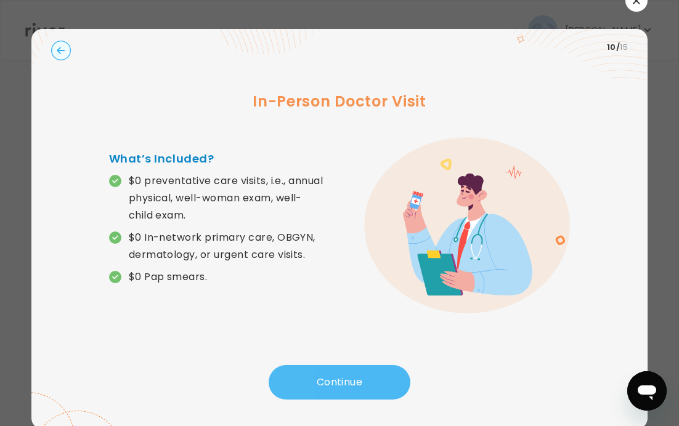
click at [376, 381] on button "Continue" at bounding box center [339, 382] width 142 height 34
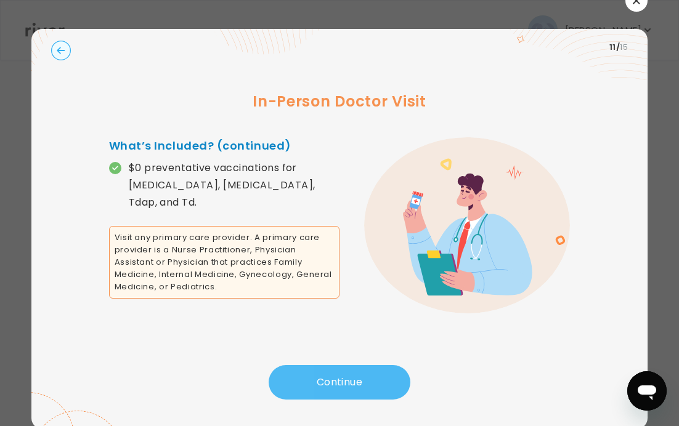
click at [376, 381] on button "Continue" at bounding box center [339, 382] width 142 height 34
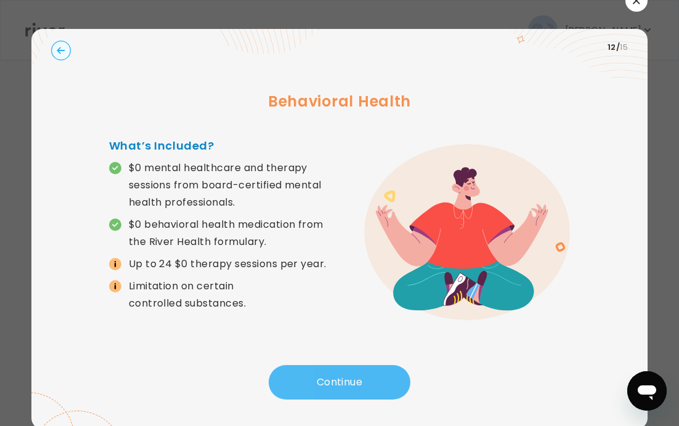
click at [376, 381] on button "Continue" at bounding box center [339, 382] width 142 height 34
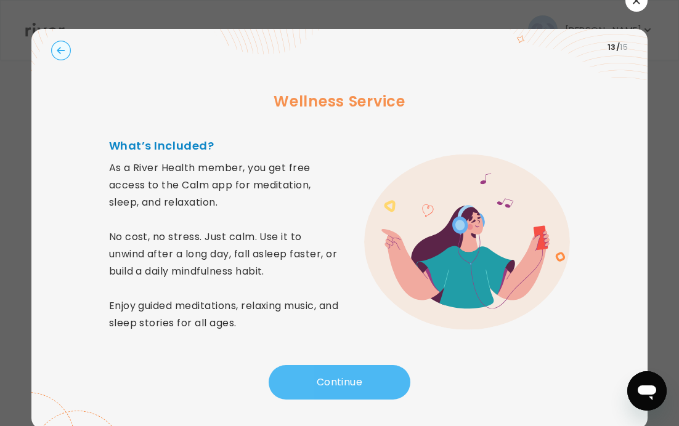
click at [376, 381] on button "Continue" at bounding box center [339, 382] width 142 height 34
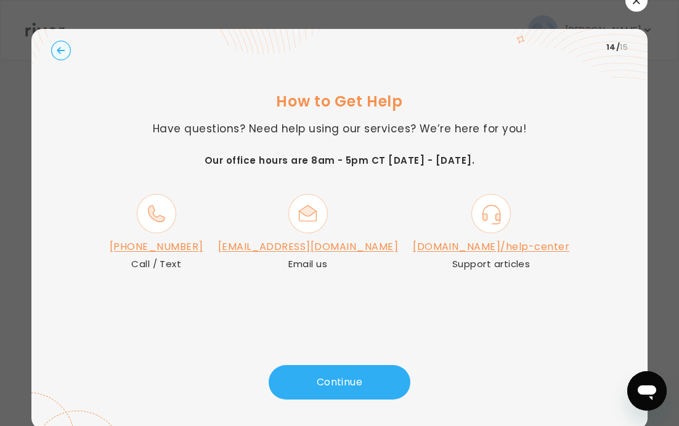
drag, startPoint x: 376, startPoint y: 381, endPoint x: 381, endPoint y: 356, distance: 25.6
click at [380, 356] on div "14 / 15 How to Get Help Have questions? Need help using our services? We’re her…" at bounding box center [339, 229] width 616 height 400
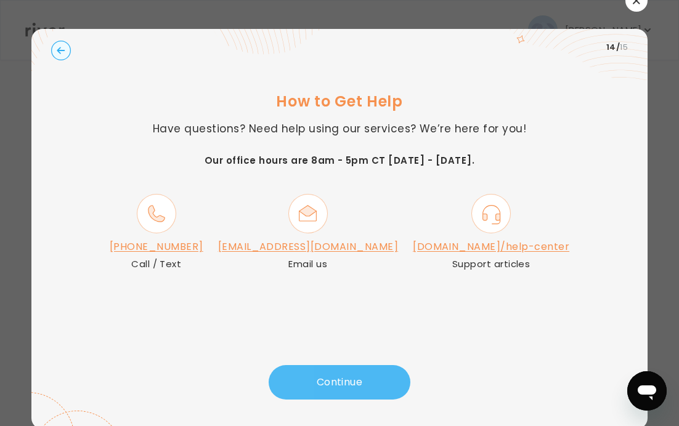
click at [362, 384] on button "Continue" at bounding box center [339, 382] width 142 height 34
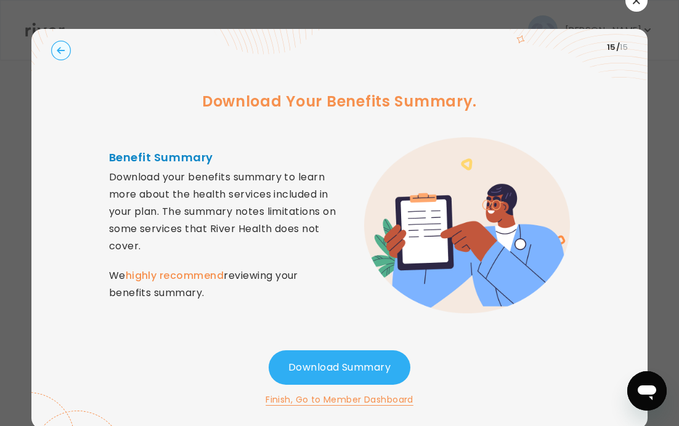
scroll to position [0, 0]
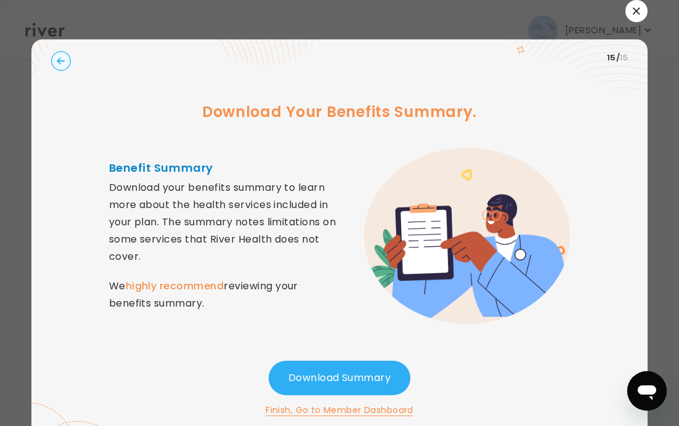
click at [637, 15] on button "button" at bounding box center [636, 11] width 22 height 22
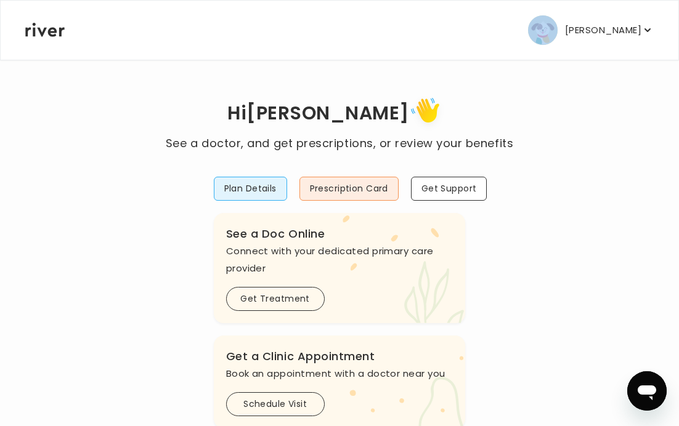
click at [630, 31] on p "[PERSON_NAME]" at bounding box center [603, 30] width 76 height 17
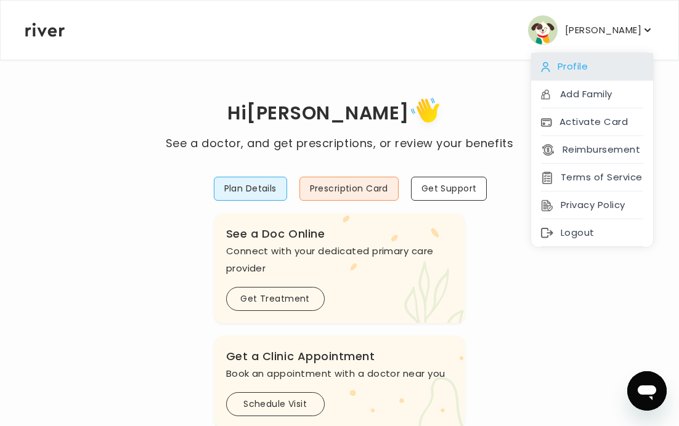
click at [590, 72] on div "Profile" at bounding box center [592, 67] width 122 height 28
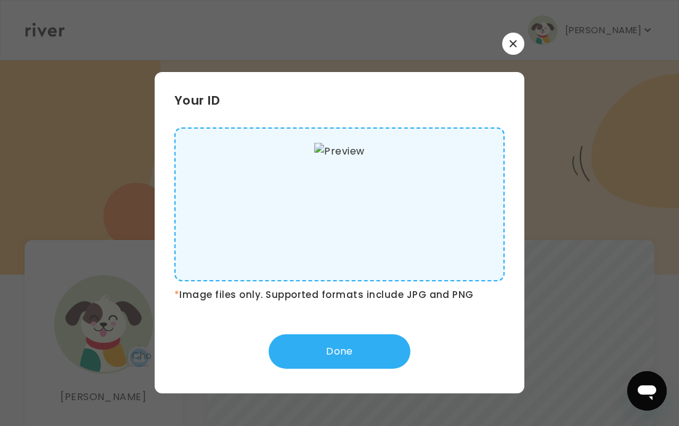
click at [517, 52] on button "button" at bounding box center [513, 44] width 22 height 22
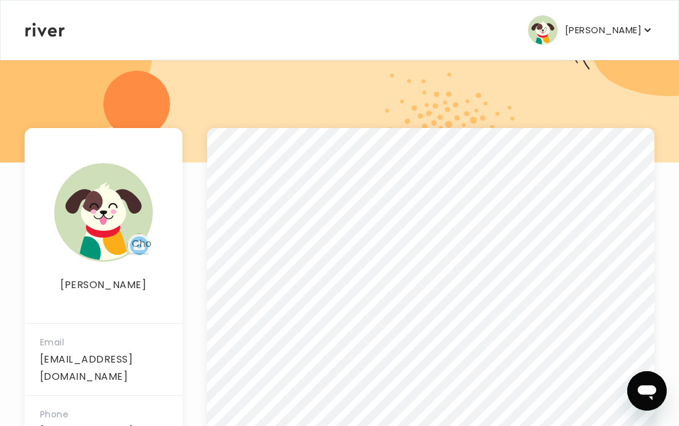
scroll to position [82, 0]
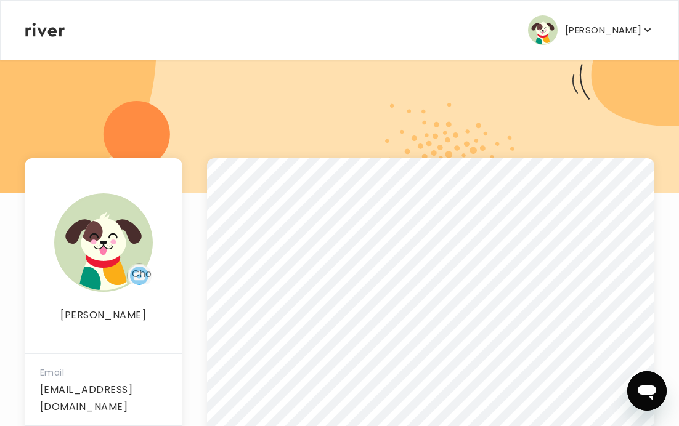
click at [619, 33] on p "[PERSON_NAME]" at bounding box center [603, 30] width 76 height 17
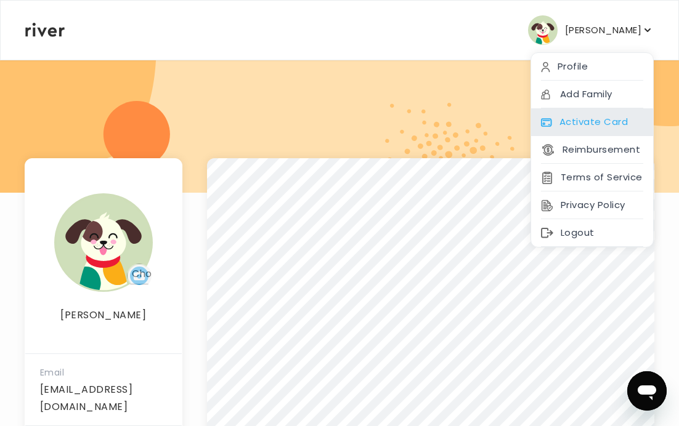
click at [618, 122] on div "Activate Card" at bounding box center [592, 122] width 122 height 28
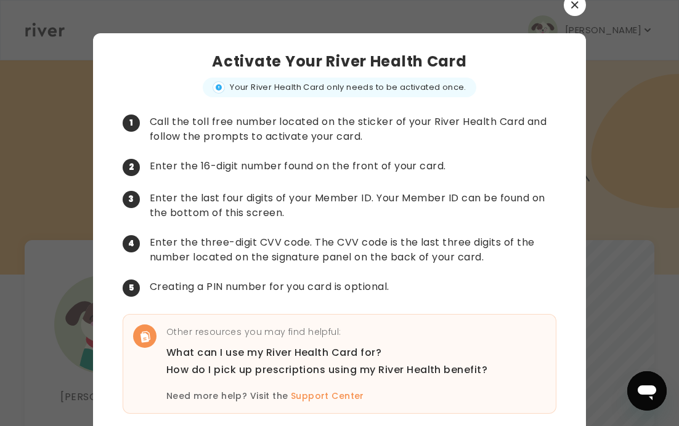
scroll to position [0, 0]
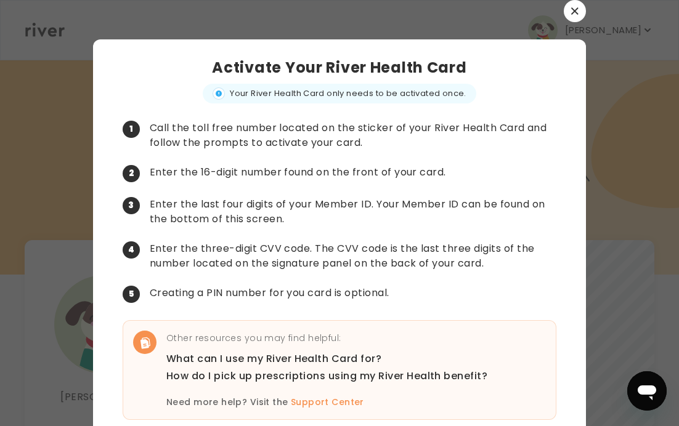
click at [568, 10] on button "button" at bounding box center [574, 11] width 22 height 22
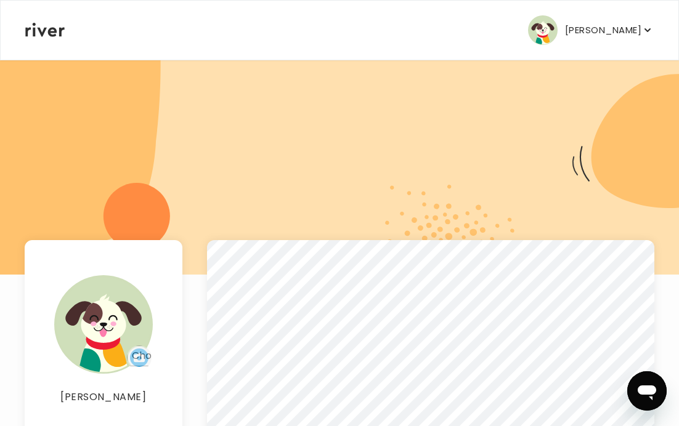
click at [592, 31] on p "[PERSON_NAME]" at bounding box center [603, 30] width 76 height 17
click at [463, 163] on div at bounding box center [339, 167] width 679 height 216
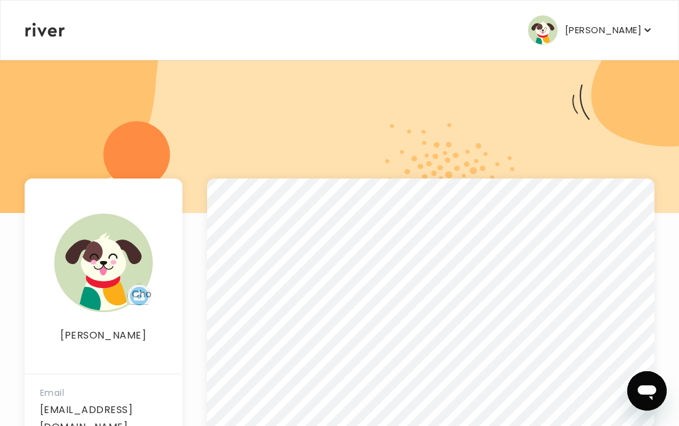
scroll to position [62, 0]
